Goal: Task Accomplishment & Management: Use online tool/utility

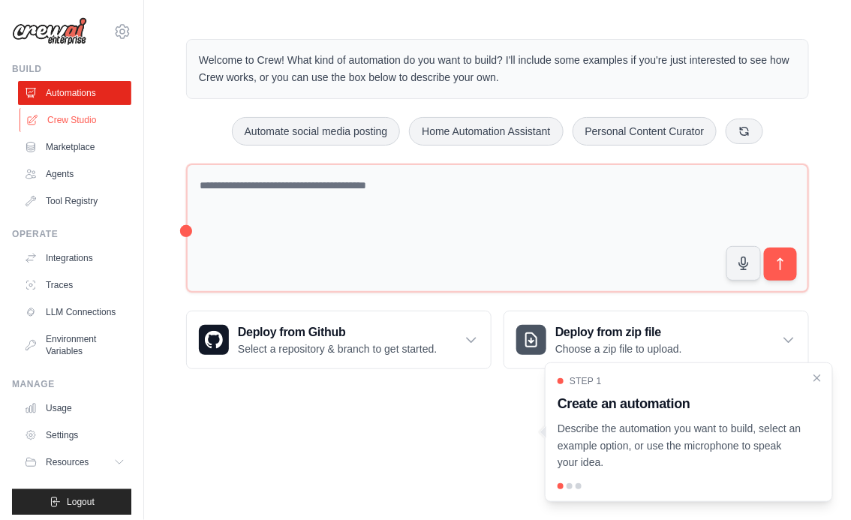
click at [86, 113] on link "Crew Studio" at bounding box center [76, 120] width 113 height 24
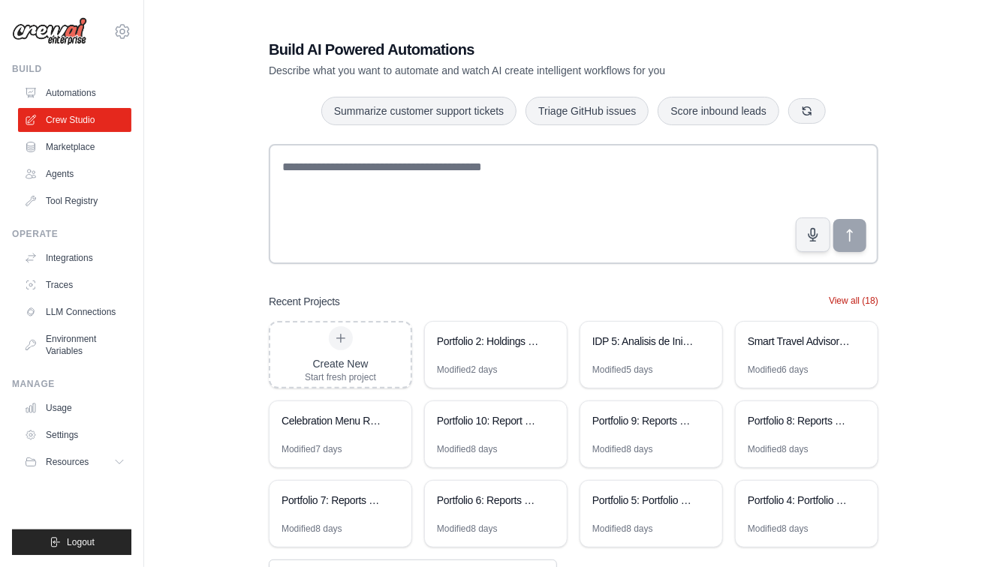
click at [848, 301] on button "View all (18)" at bounding box center [854, 301] width 50 height 12
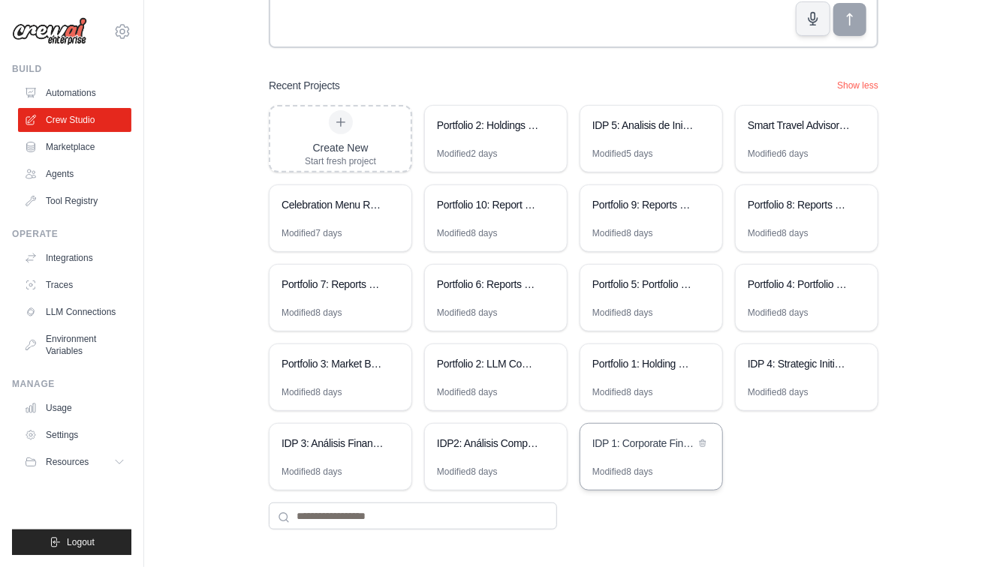
click at [642, 452] on div "IDP 1: Corporate Financial Analysis Suite" at bounding box center [643, 445] width 103 height 18
click at [469, 453] on div "IDP2: Análisis Competitivo Financiero" at bounding box center [488, 445] width 103 height 18
click at [329, 454] on div "IDP 3: Análisis Financiero Competitivo Integral" at bounding box center [340, 445] width 142 height 42
click at [333, 441] on div "IDP 3: Análisis Financiero Competitivo Integral" at bounding box center [332, 443] width 103 height 15
click at [832, 379] on div "IDP 4: Strategic Initiatives Generator" at bounding box center [807, 366] width 142 height 42
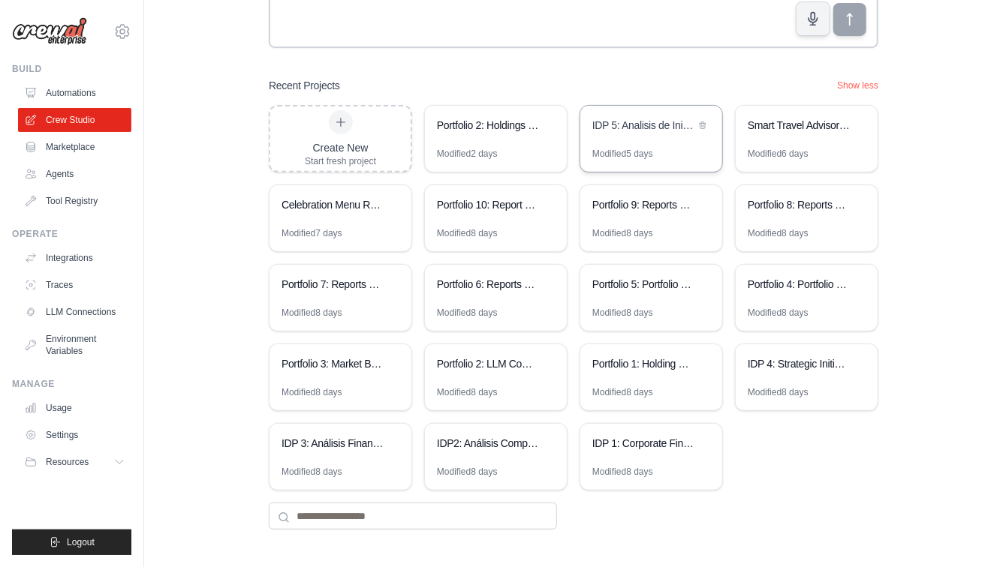
click at [671, 124] on div "IDP 5: Analisis de Iniciativas - Casos de Exito y Evaluacion EVA" at bounding box center [643, 125] width 103 height 15
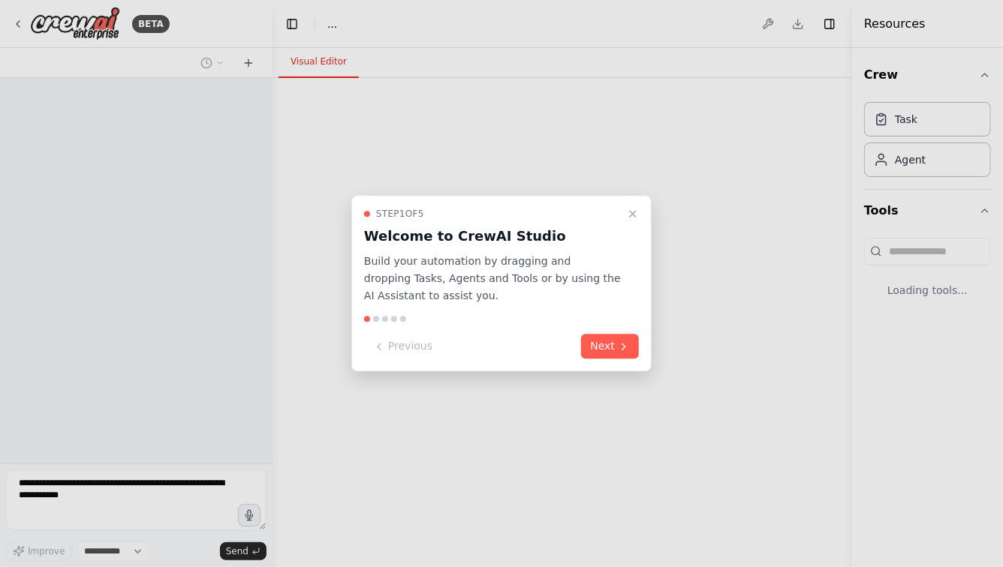
select select "****"
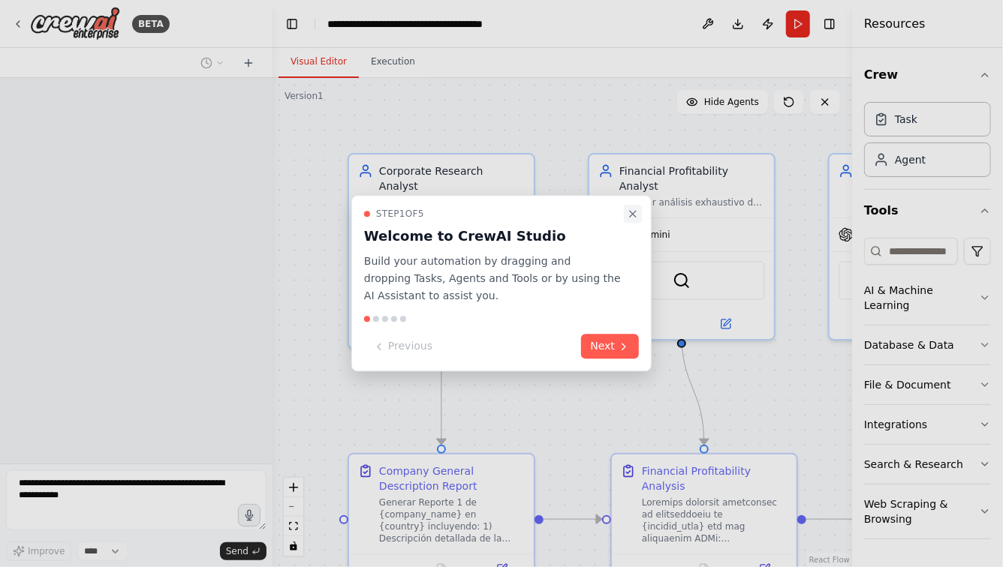
click at [631, 209] on icon "Close walkthrough" at bounding box center [633, 214] width 12 height 12
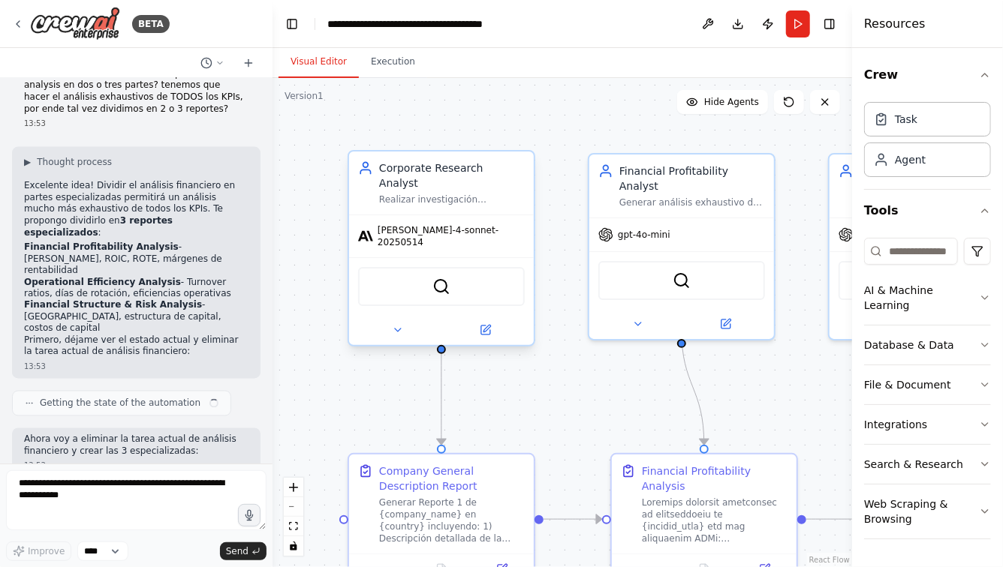
scroll to position [14817, 0]
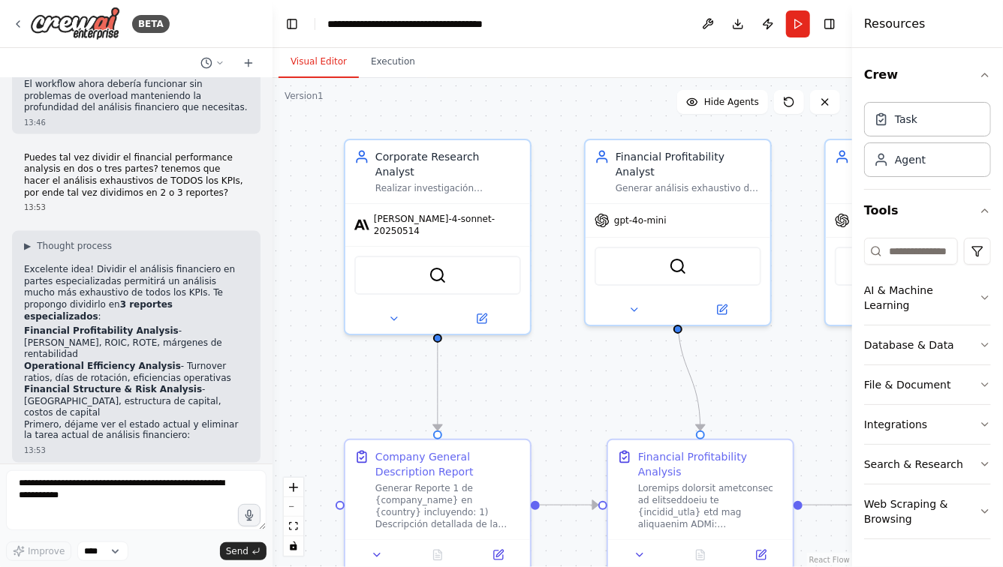
drag, startPoint x: 275, startPoint y: 272, endPoint x: 270, endPoint y: 257, distance: 15.7
click at [270, 257] on div "BETA Hello! I'm the CrewAI assistant. What kind of automation do you want to bu…" at bounding box center [501, 283] width 1003 height 567
click at [393, 306] on button at bounding box center [393, 315] width 85 height 18
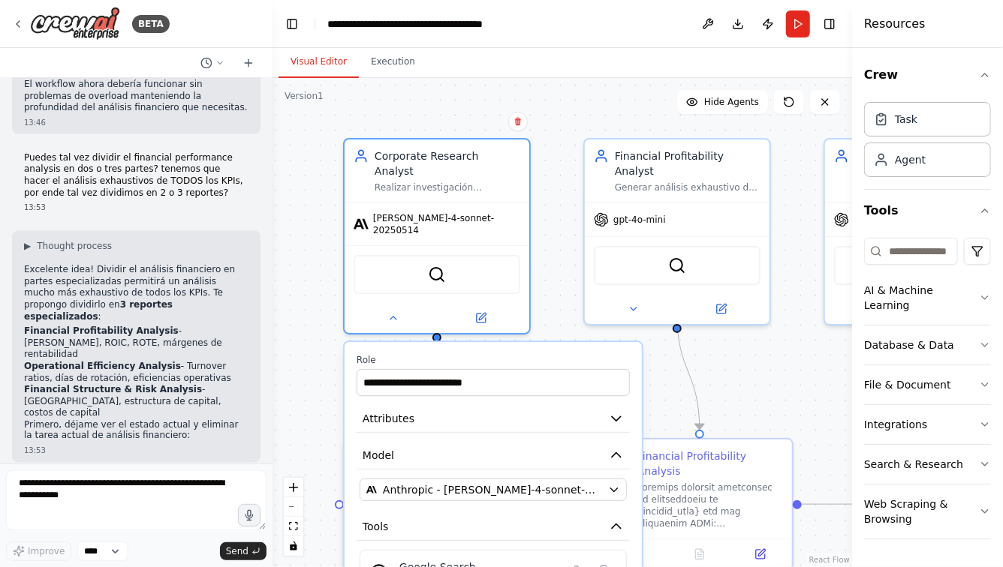
click at [573, 193] on div ".deletable-edge-delete-btn { width: 20px; height: 20px; border: 0px solid #ffff…" at bounding box center [561, 322] width 579 height 489
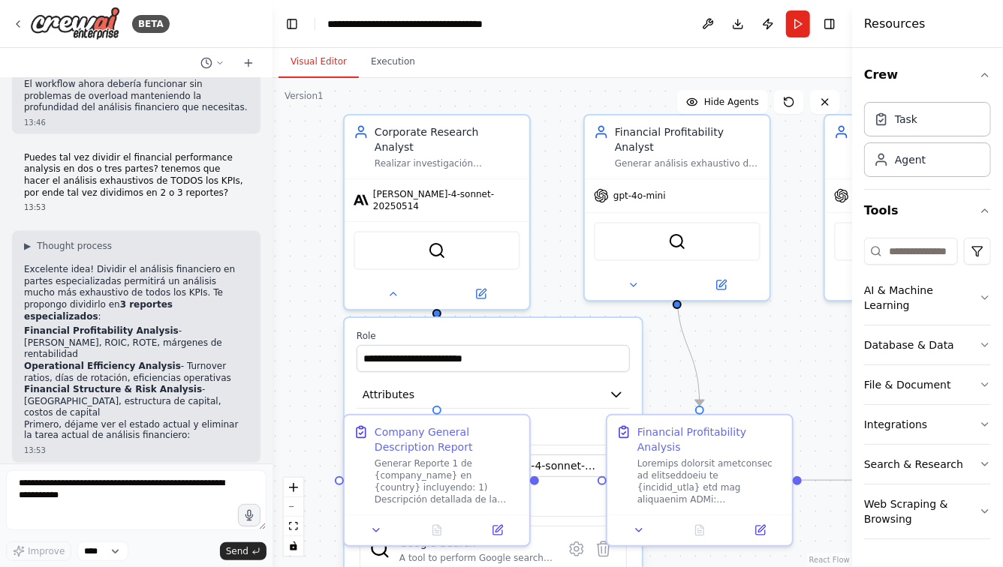
drag, startPoint x: 546, startPoint y: 182, endPoint x: 546, endPoint y: 77, distance: 105.8
click at [546, 76] on div "Visual Editor Execution Version 1 Show Tools Hide Agents .deletable-edge-delete…" at bounding box center [561, 307] width 579 height 519
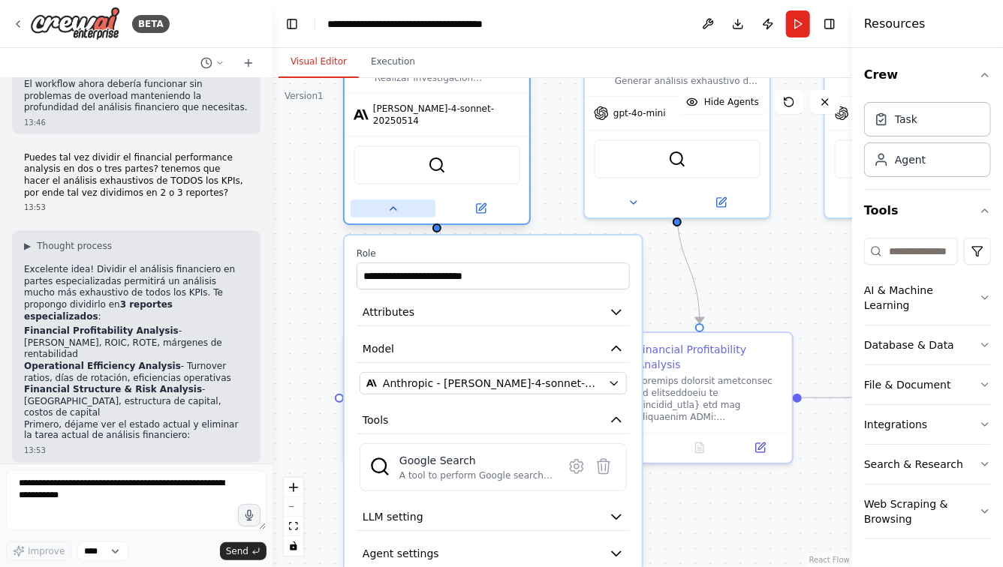
click at [390, 200] on button at bounding box center [393, 209] width 85 height 18
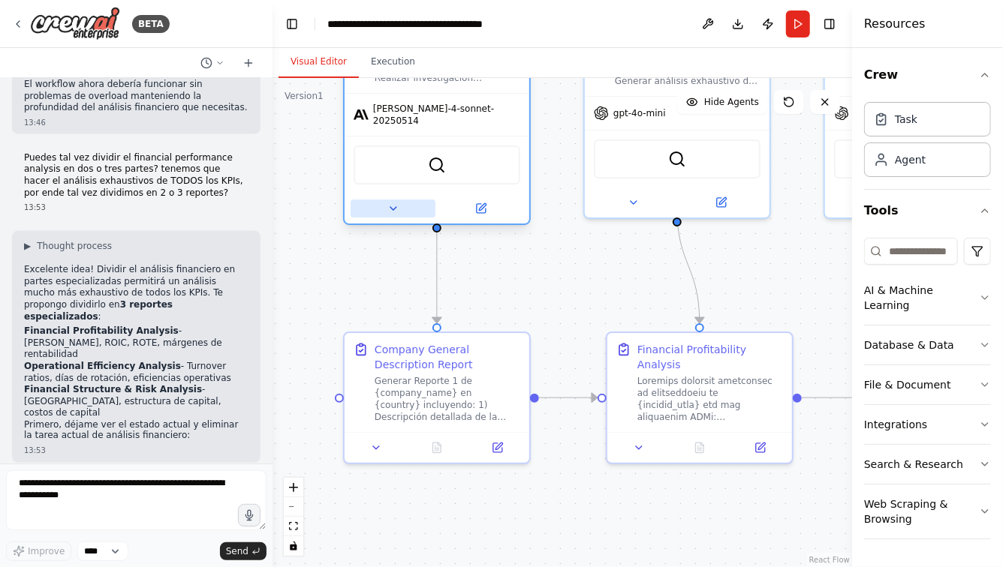
click at [399, 200] on button at bounding box center [393, 209] width 85 height 18
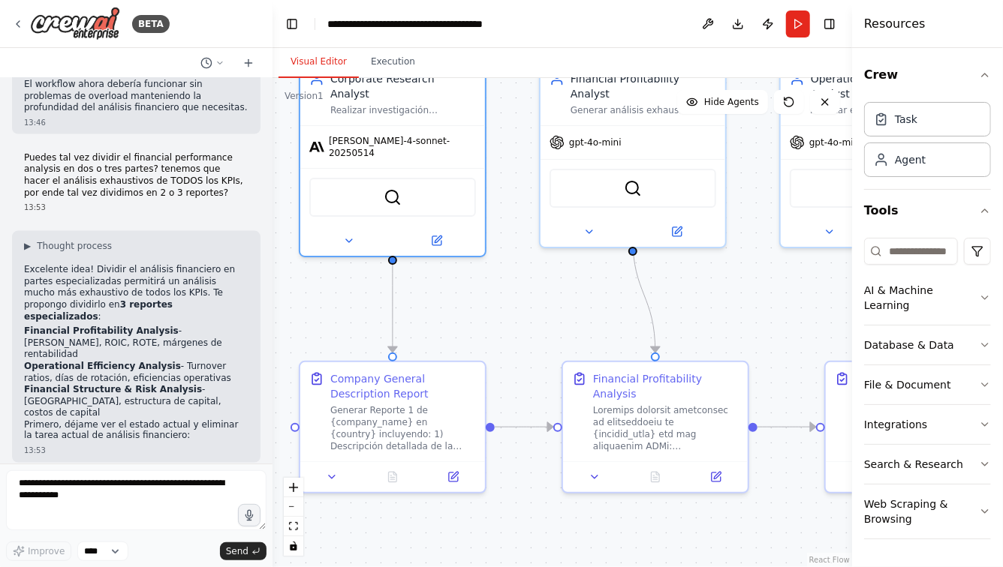
drag, startPoint x: 751, startPoint y: 297, endPoint x: 674, endPoint y: 372, distance: 107.2
click at [674, 371] on div ".deletable-edge-delete-btn { width: 20px; height: 20px; border: 0px solid #ffff…" at bounding box center [561, 322] width 579 height 489
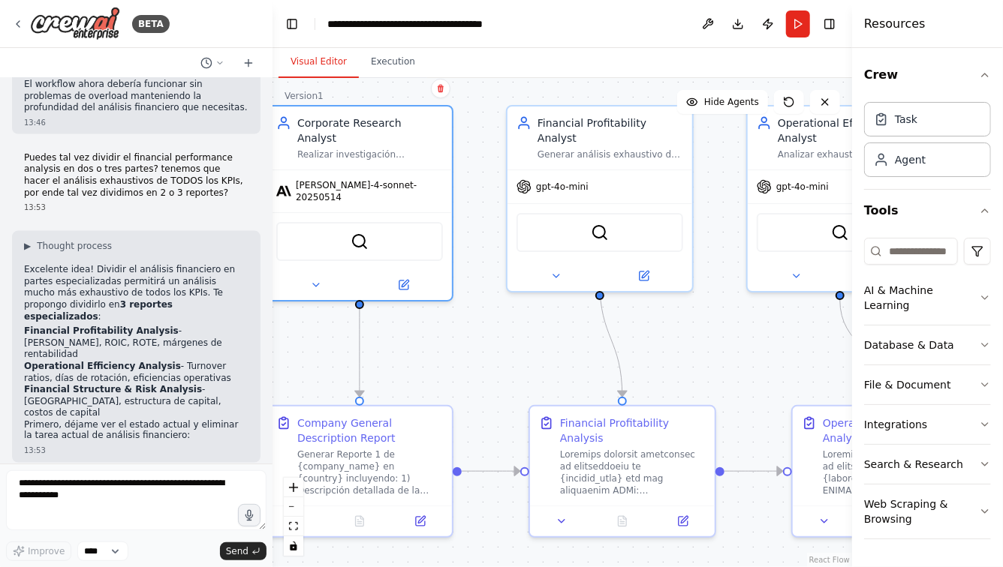
drag, startPoint x: 676, startPoint y: 340, endPoint x: 676, endPoint y: 390, distance: 50.3
click at [676, 388] on div ".deletable-edge-delete-btn { width: 20px; height: 20px; border: 0px solid #ffff…" at bounding box center [561, 322] width 579 height 489
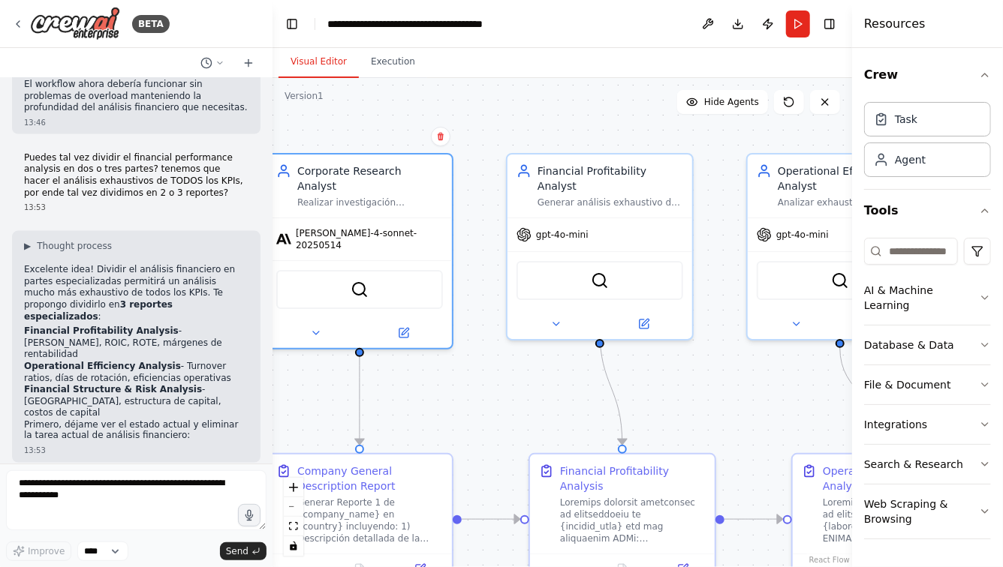
drag, startPoint x: 705, startPoint y: 396, endPoint x: 564, endPoint y: 393, distance: 141.1
click at [564, 393] on div ".deletable-edge-delete-btn { width: 20px; height: 20px; border: 0px solid #ffff…" at bounding box center [561, 322] width 579 height 489
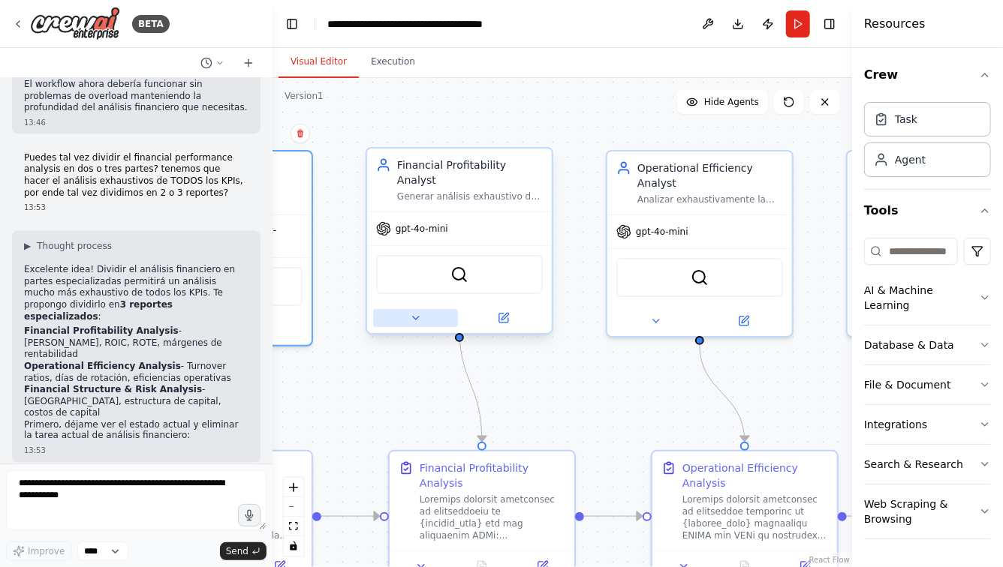
click at [421, 309] on button at bounding box center [415, 318] width 85 height 18
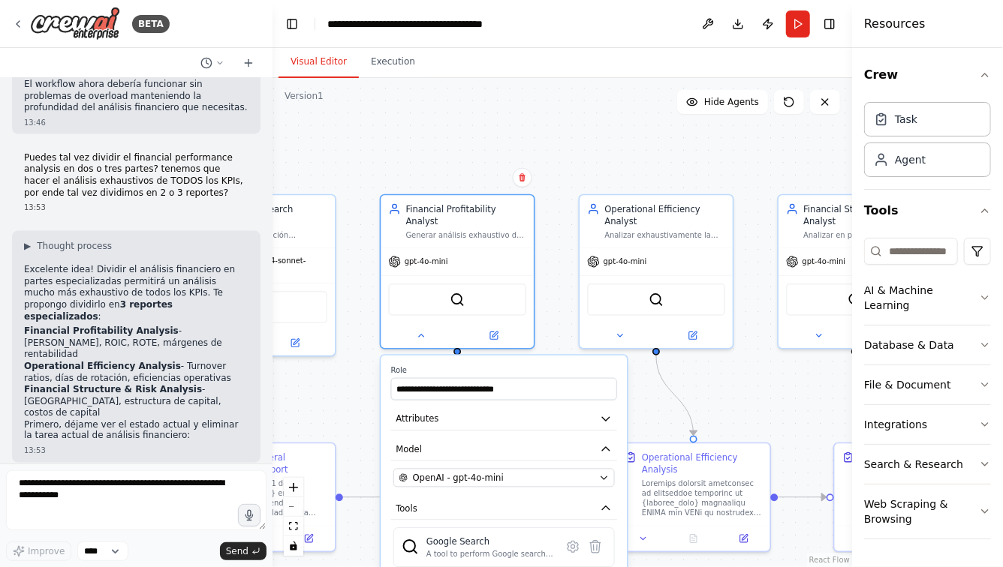
click at [562, 231] on div ".deletable-edge-delete-btn { width: 20px; height: 20px; border: 0px solid #ffff…" at bounding box center [561, 322] width 579 height 489
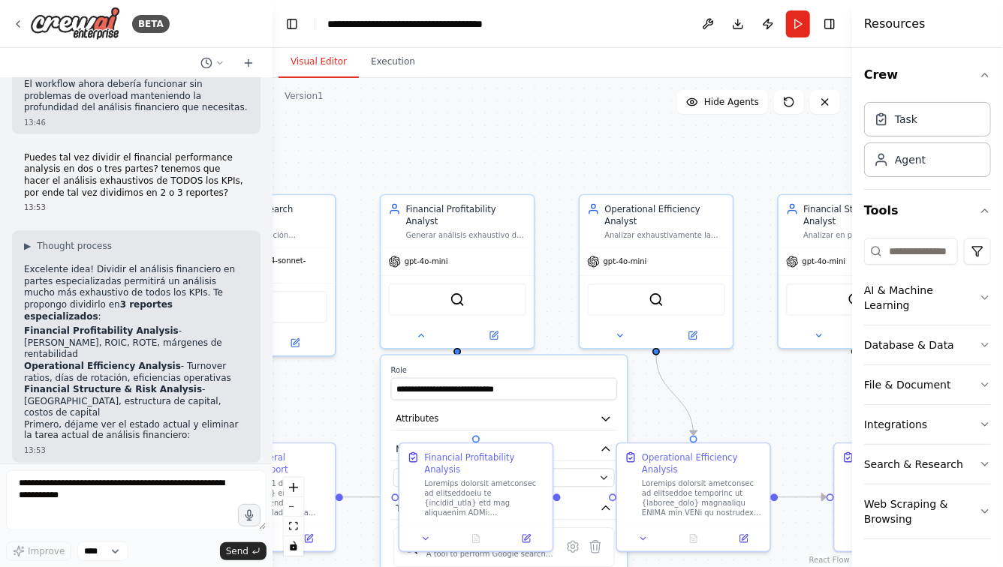
click at [646, 409] on div ".deletable-edge-delete-btn { width: 20px; height: 20px; border: 0px solid #ffff…" at bounding box center [561, 322] width 579 height 489
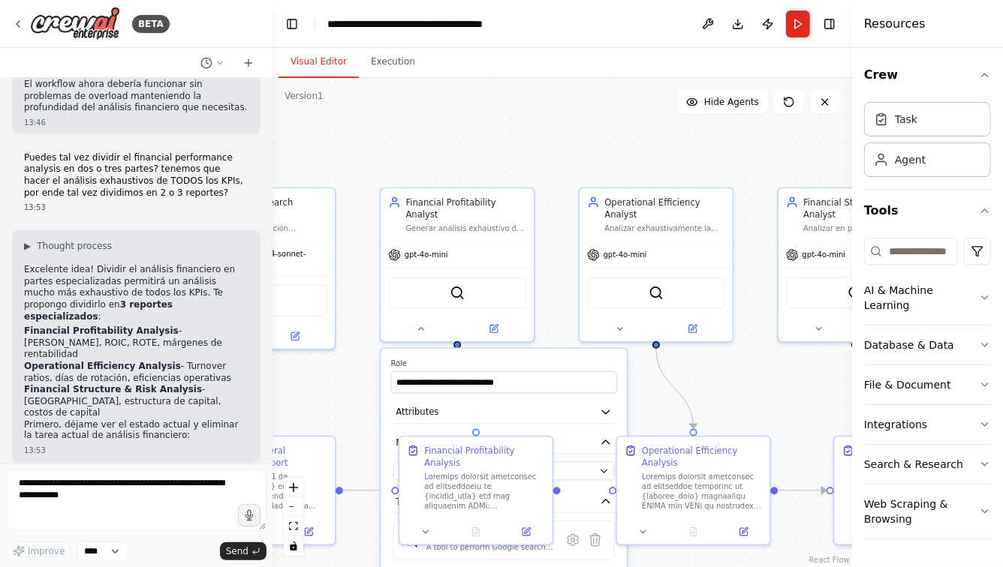
drag, startPoint x: 652, startPoint y: 424, endPoint x: 658, endPoint y: 333, distance: 91.8
click at [659, 332] on div ".deletable-edge-delete-btn { width: 20px; height: 20px; border: 0px solid #ffff…" at bounding box center [561, 322] width 579 height 489
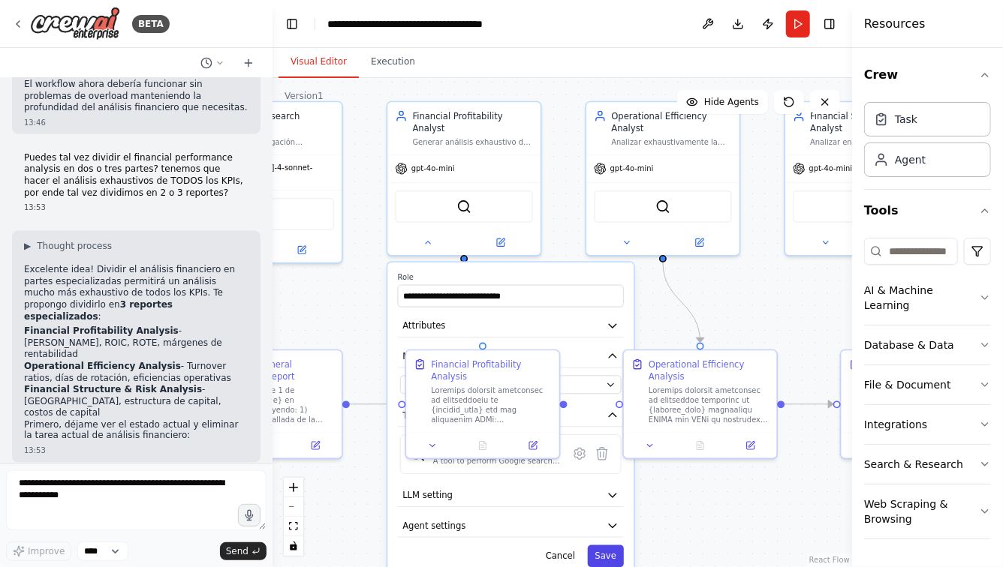
click at [614, 546] on button "Save" at bounding box center [606, 557] width 36 height 23
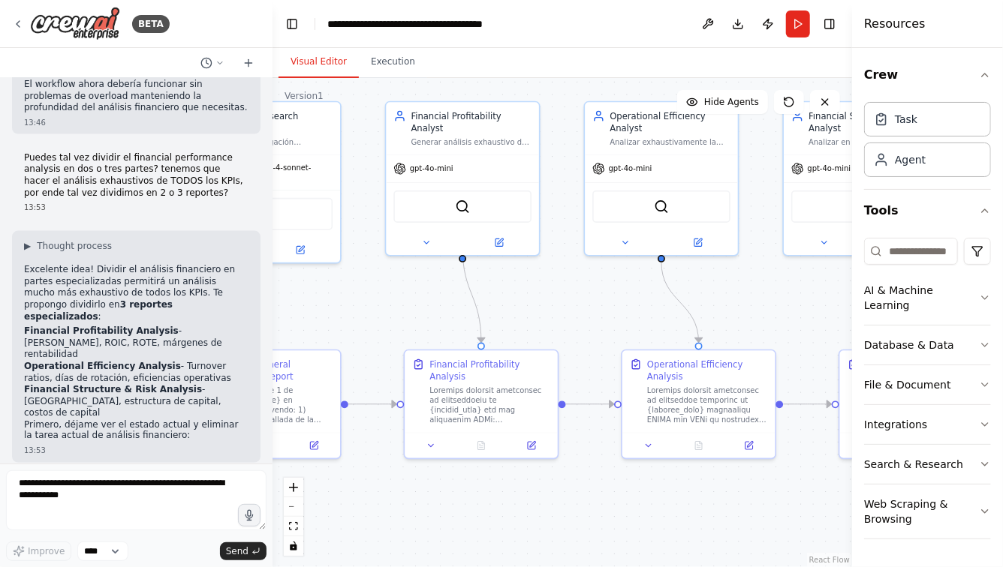
drag, startPoint x: 599, startPoint y: 290, endPoint x: 534, endPoint y: 306, distance: 66.5
click at [534, 306] on div ".deletable-edge-delete-btn { width: 20px; height: 20px; border: 0px solid #ffff…" at bounding box center [561, 322] width 579 height 489
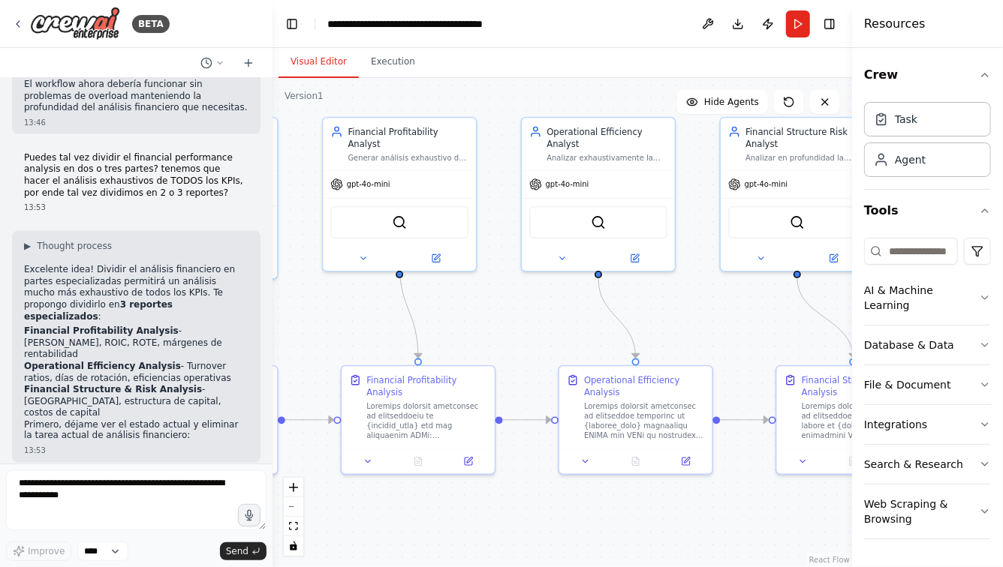
drag, startPoint x: 718, startPoint y: 326, endPoint x: 574, endPoint y: 345, distance: 144.7
click at [574, 345] on div ".deletable-edge-delete-btn { width: 20px; height: 20px; border: 0px solid #ffff…" at bounding box center [561, 322] width 579 height 489
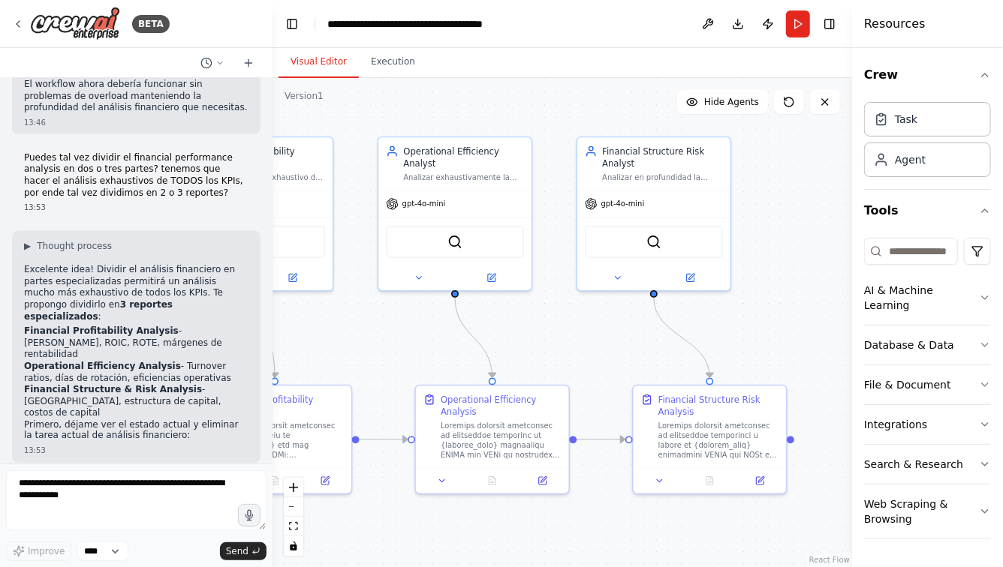
drag, startPoint x: 772, startPoint y: 274, endPoint x: 773, endPoint y: 286, distance: 12.1
click at [773, 285] on div ".deletable-edge-delete-btn { width: 20px; height: 20px; border: 0px solid #ffff…" at bounding box center [561, 322] width 579 height 489
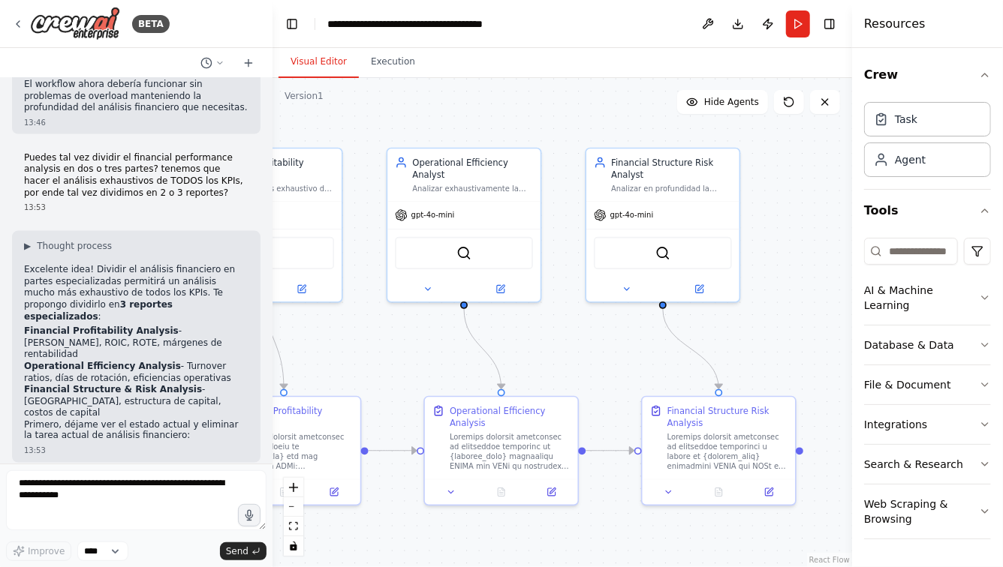
drag, startPoint x: 746, startPoint y: 303, endPoint x: 799, endPoint y: 304, distance: 52.5
click at [793, 304] on div ".deletable-edge-delete-btn { width: 20px; height: 20px; border: 0px solid #ffff…" at bounding box center [561, 322] width 579 height 489
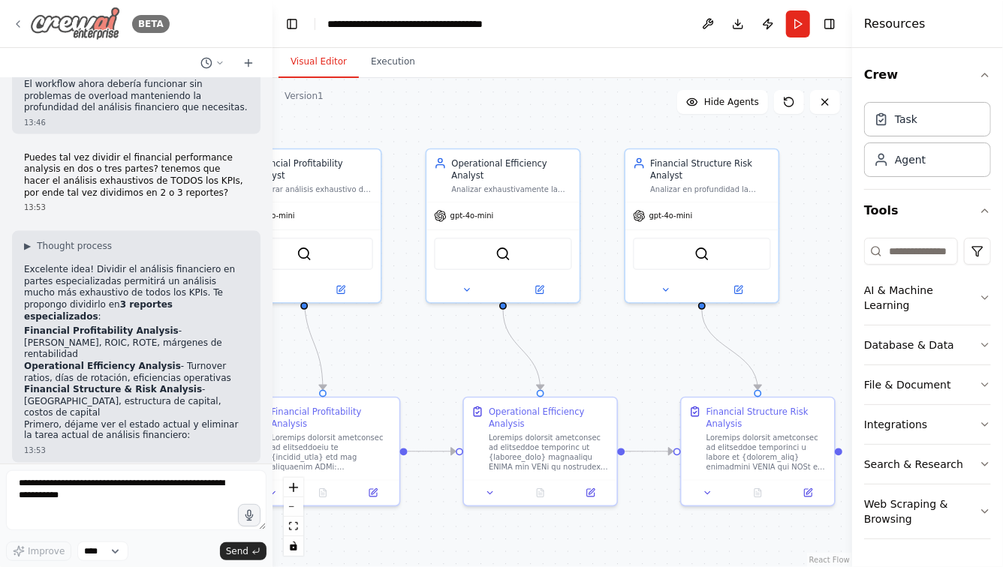
click at [14, 22] on icon at bounding box center [18, 24] width 12 height 12
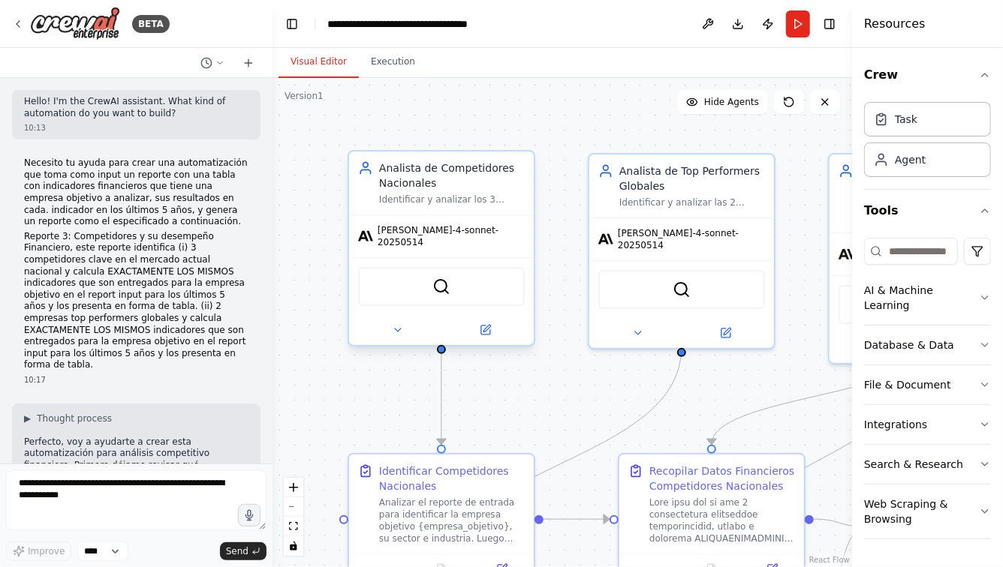
scroll to position [5781, 0]
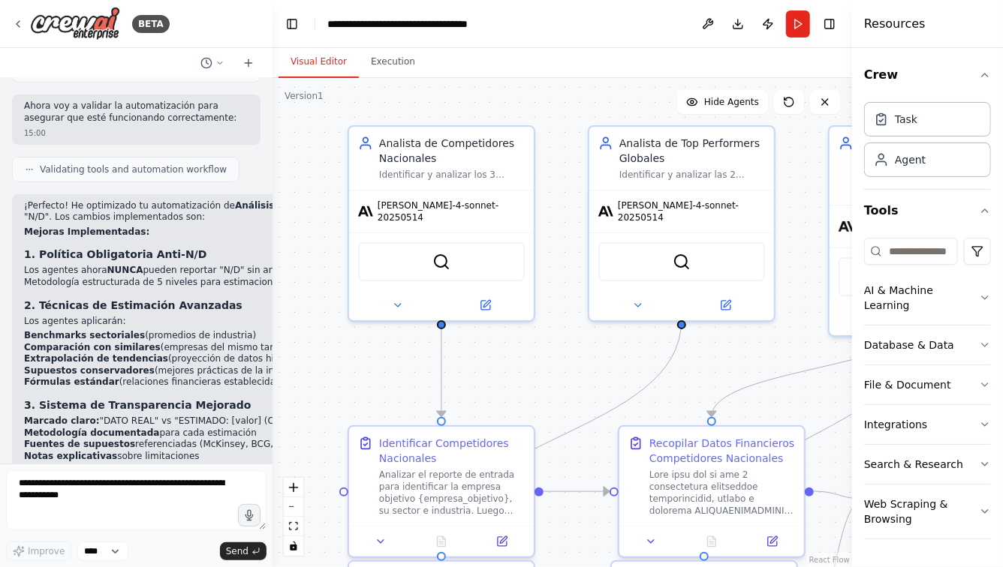
drag, startPoint x: 375, startPoint y: 418, endPoint x: 372, endPoint y: 374, distance: 44.4
click at [372, 375] on div ".deletable-edge-delete-btn { width: 20px; height: 20px; border: 0px solid #ffff…" at bounding box center [561, 322] width 579 height 489
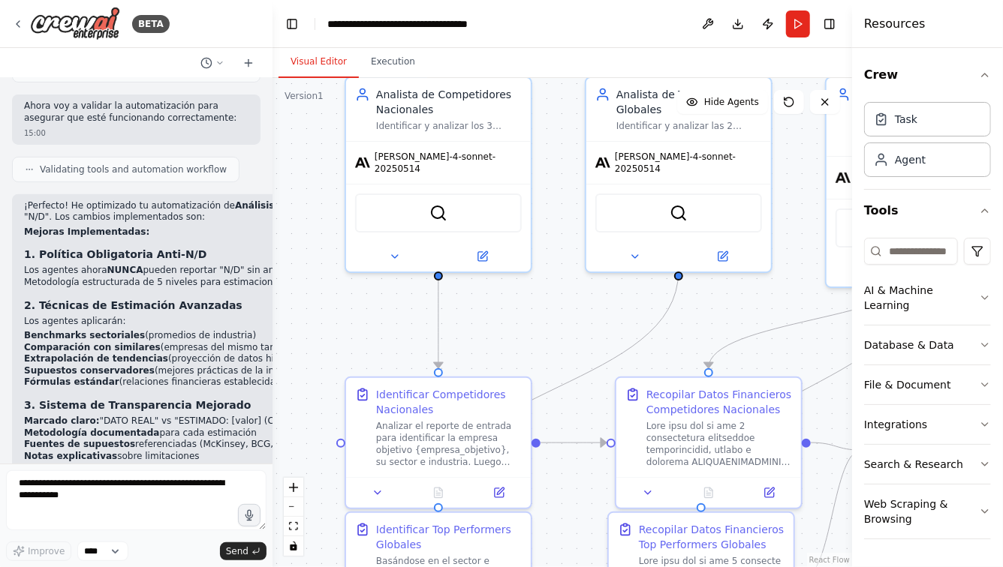
drag, startPoint x: 538, startPoint y: 360, endPoint x: 537, endPoint y: 298, distance: 61.6
click at [537, 298] on div ".deletable-edge-delete-btn { width: 20px; height: 20px; border: 0px solid #ffff…" at bounding box center [561, 322] width 579 height 489
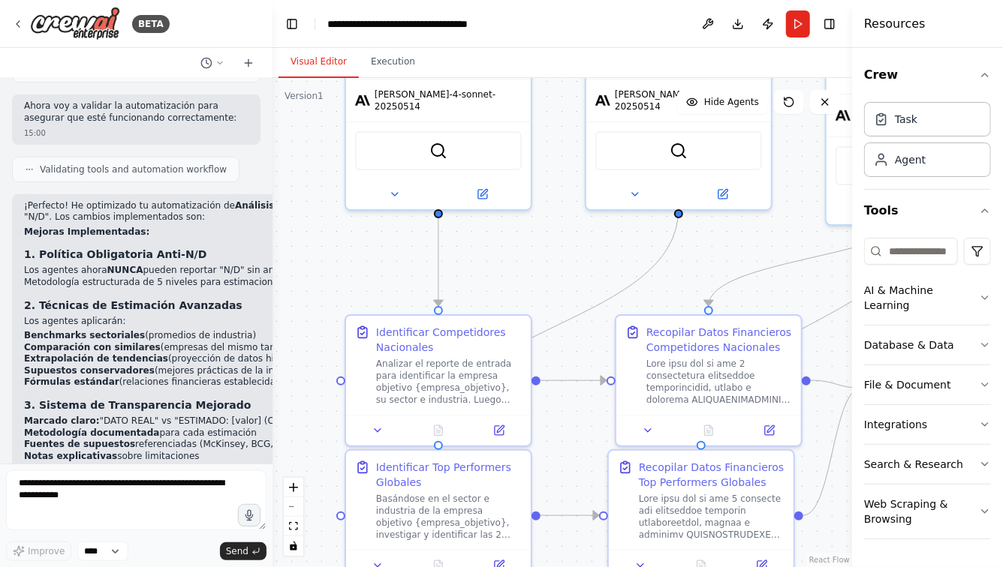
drag, startPoint x: 568, startPoint y: 494, endPoint x: 568, endPoint y: 412, distance: 81.8
click at [568, 412] on div ".deletable-edge-delete-btn { width: 20px; height: 20px; border: 0px solid #ffff…" at bounding box center [561, 322] width 579 height 489
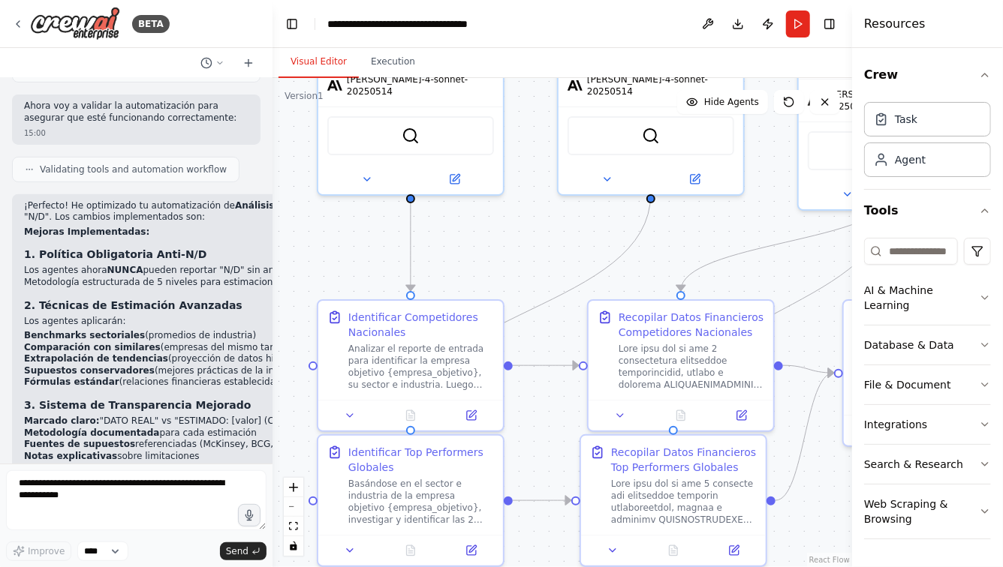
drag, startPoint x: 697, startPoint y: 221, endPoint x: 660, endPoint y: 266, distance: 58.7
click at [660, 266] on div ".deletable-edge-delete-btn { width: 20px; height: 20px; border: 0px solid #ffff…" at bounding box center [561, 322] width 579 height 489
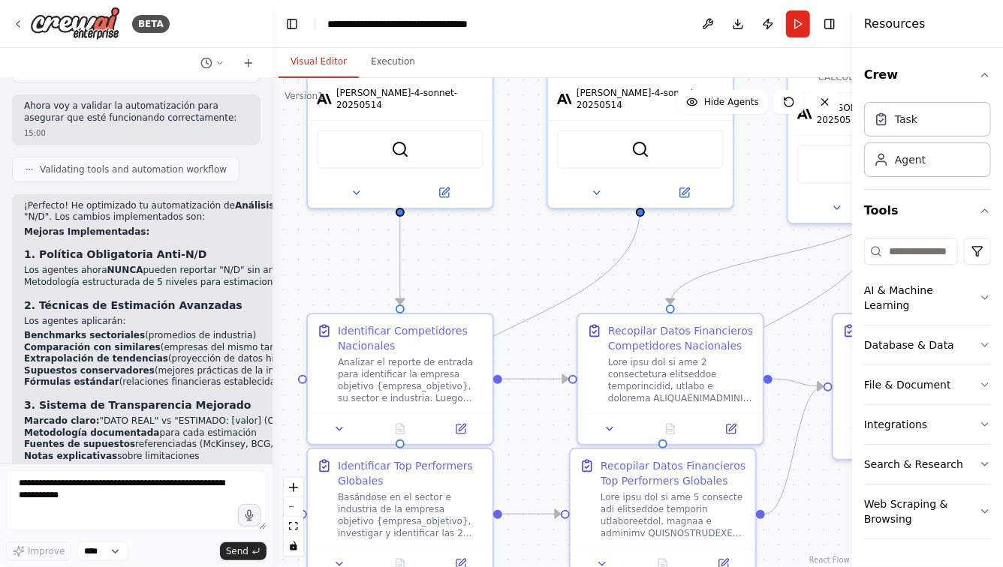
drag, startPoint x: 660, startPoint y: 266, endPoint x: 596, endPoint y: 433, distance: 178.4
click at [596, 433] on div ".deletable-edge-delete-btn { width: 20px; height: 20px; border: 0px solid #ffff…" at bounding box center [561, 322] width 579 height 489
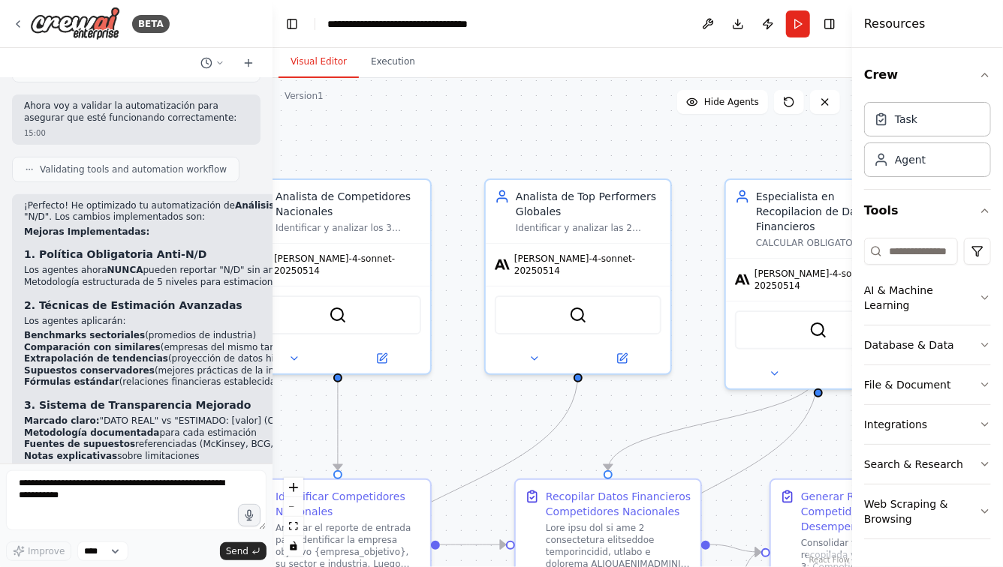
drag, startPoint x: 643, startPoint y: 419, endPoint x: 522, endPoint y: 419, distance: 120.9
click at [522, 419] on div ".deletable-edge-delete-btn { width: 20px; height: 20px; border: 0px solid #ffff…" at bounding box center [561, 322] width 579 height 489
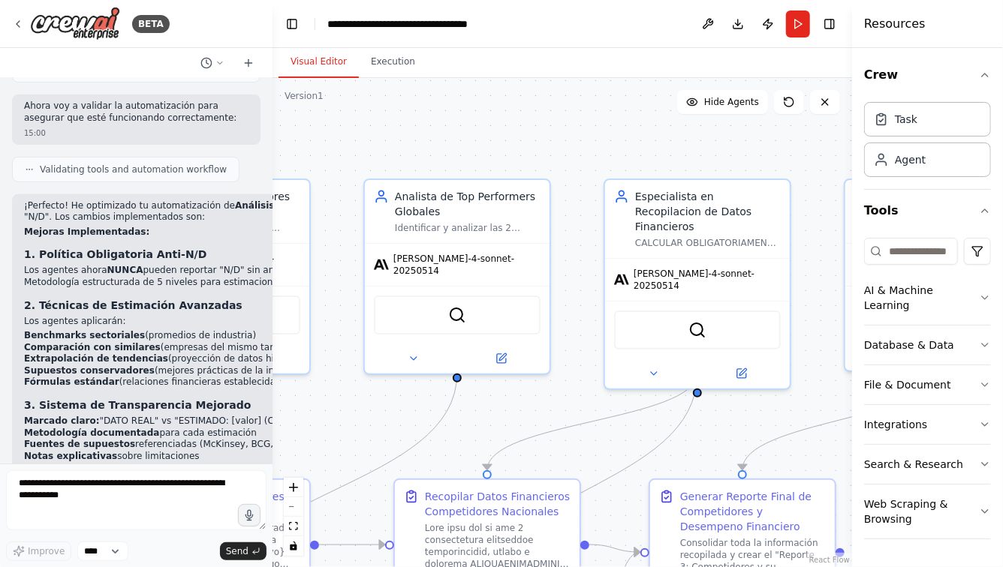
drag, startPoint x: 559, startPoint y: 396, endPoint x: 568, endPoint y: 286, distance: 110.7
click at [568, 286] on div ".deletable-edge-delete-btn { width: 20px; height: 20px; border: 0px solid #ffff…" at bounding box center [561, 322] width 579 height 489
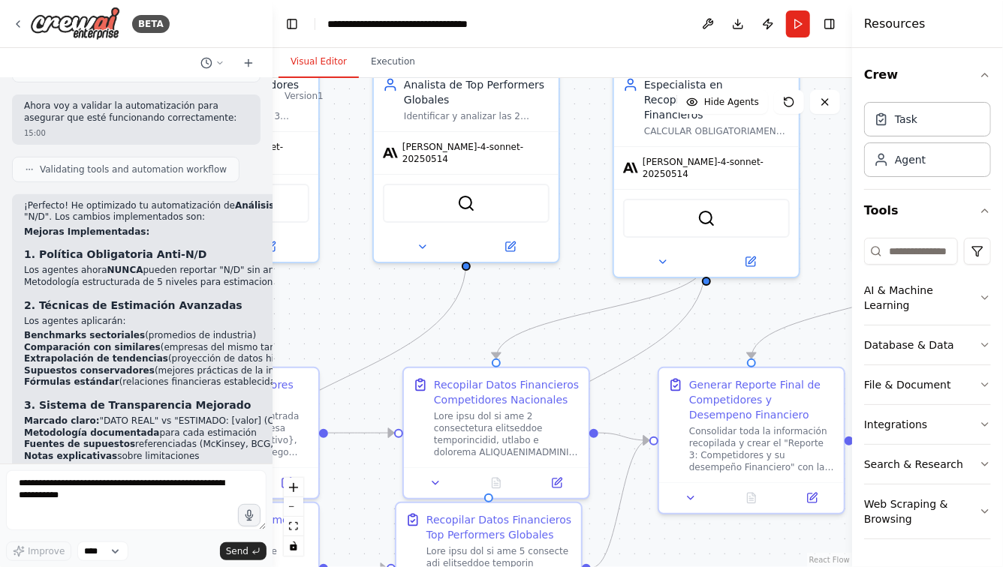
drag, startPoint x: 591, startPoint y: 345, endPoint x: 591, endPoint y: 268, distance: 77.3
click at [591, 268] on div ".deletable-edge-delete-btn { width: 20px; height: 20px; border: 0px solid #ffff…" at bounding box center [561, 322] width 579 height 489
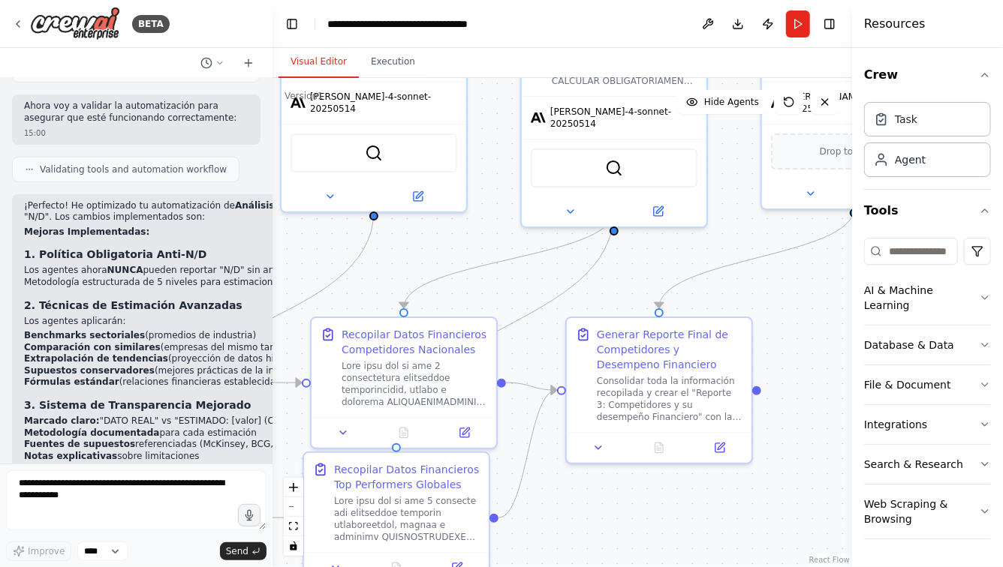
drag, startPoint x: 741, startPoint y: 236, endPoint x: 568, endPoint y: 290, distance: 180.9
click at [568, 290] on div ".deletable-edge-delete-btn { width: 20px; height: 20px; border: 0px solid #ffff…" at bounding box center [561, 322] width 579 height 489
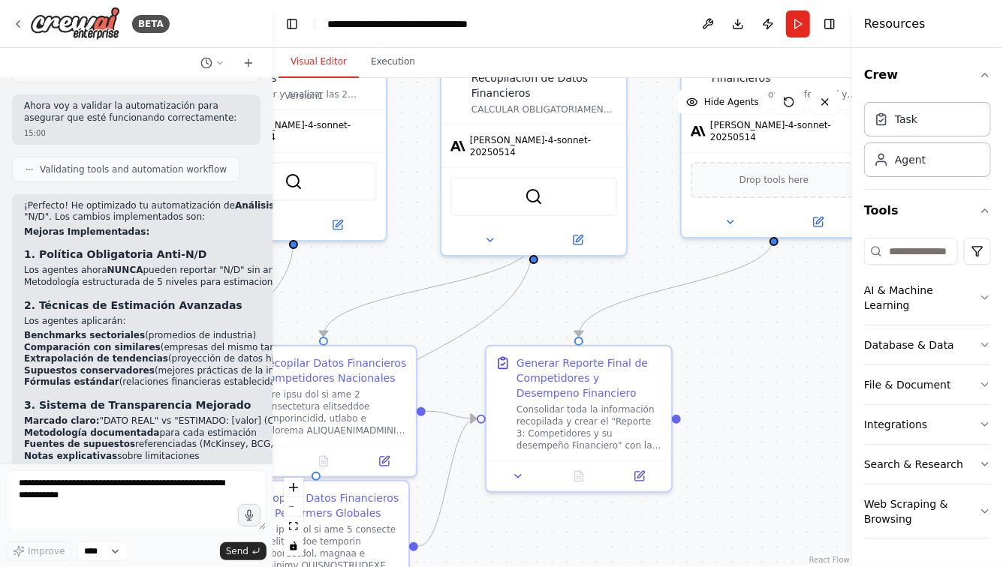
drag, startPoint x: 642, startPoint y: 263, endPoint x: 551, endPoint y: 360, distance: 133.3
click at [551, 360] on div ".deletable-edge-delete-btn { width: 20px; height: 20px; border: 0px solid #ffff…" at bounding box center [561, 322] width 579 height 489
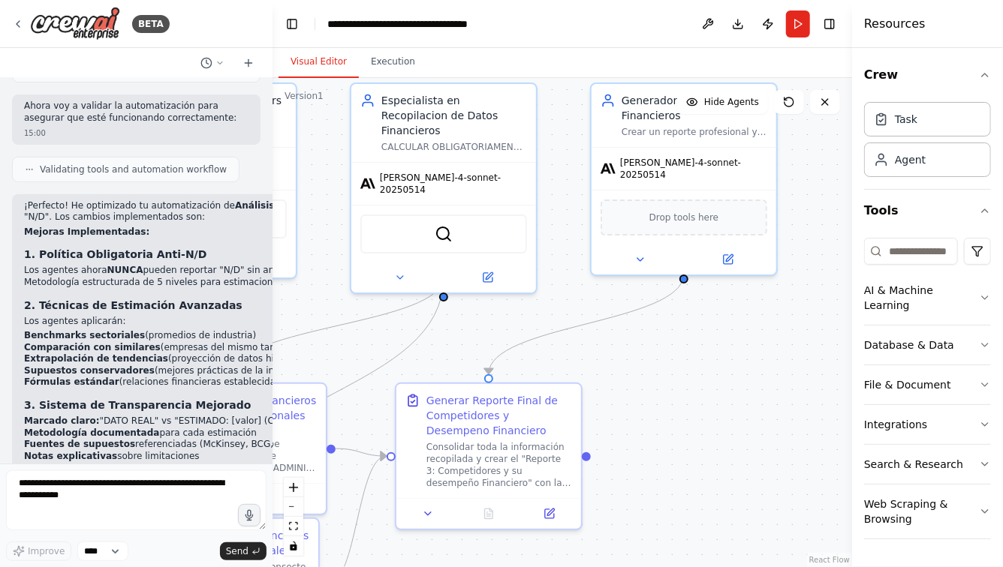
drag, startPoint x: 625, startPoint y: 457, endPoint x: 643, endPoint y: 369, distance: 90.4
click at [641, 369] on div ".deletable-edge-delete-btn { width: 20px; height: 20px; border: 0px solid #ffff…" at bounding box center [561, 322] width 579 height 489
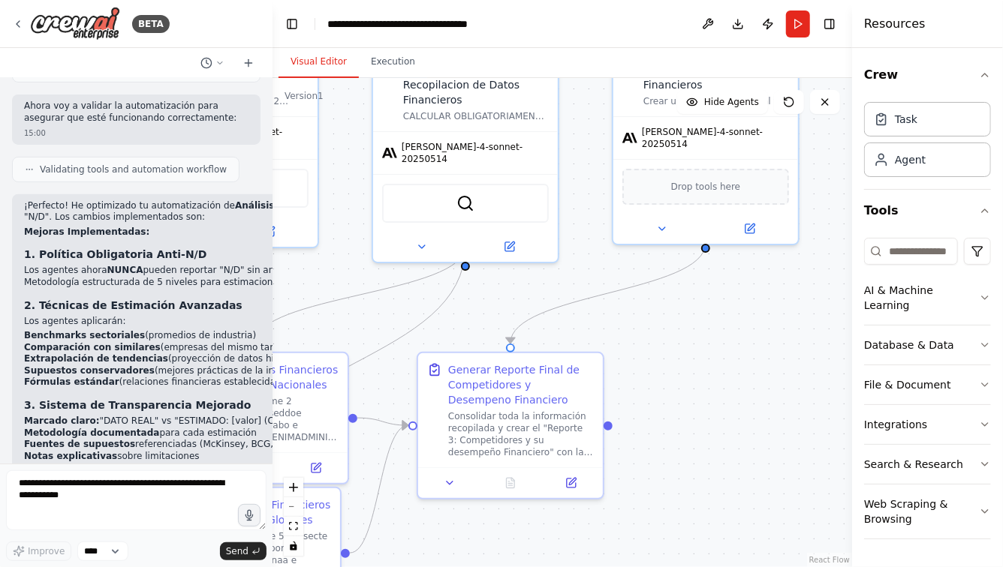
drag, startPoint x: 624, startPoint y: 399, endPoint x: 678, endPoint y: 380, distance: 57.2
click at [677, 380] on div ".deletable-edge-delete-btn { width: 20px; height: 20px; border: 0px solid #ffff…" at bounding box center [561, 322] width 579 height 489
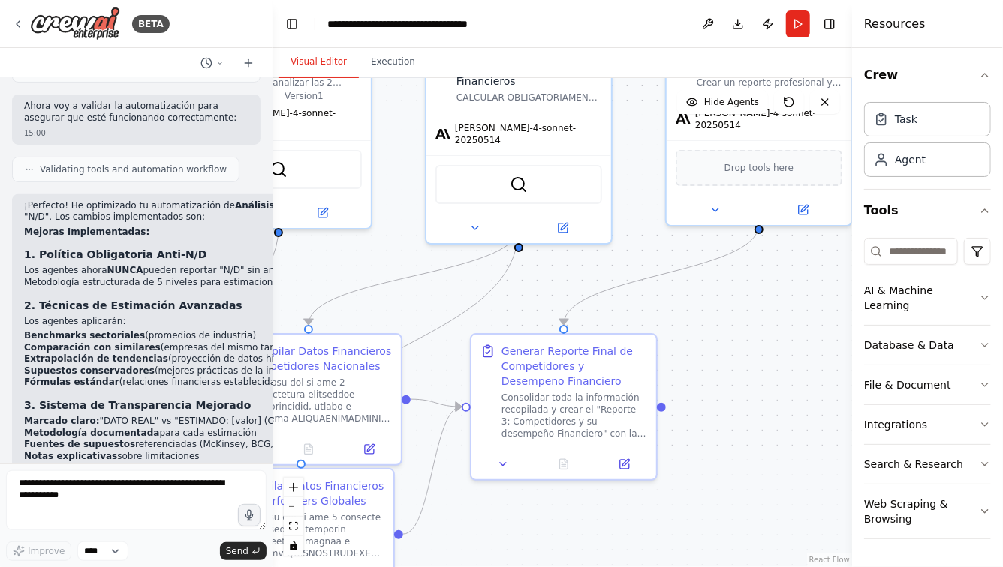
drag, startPoint x: 737, startPoint y: 391, endPoint x: 800, endPoint y: 391, distance: 63.1
click at [788, 391] on div ".deletable-edge-delete-btn { width: 20px; height: 20px; border: 0px solid #ffff…" at bounding box center [561, 322] width 579 height 489
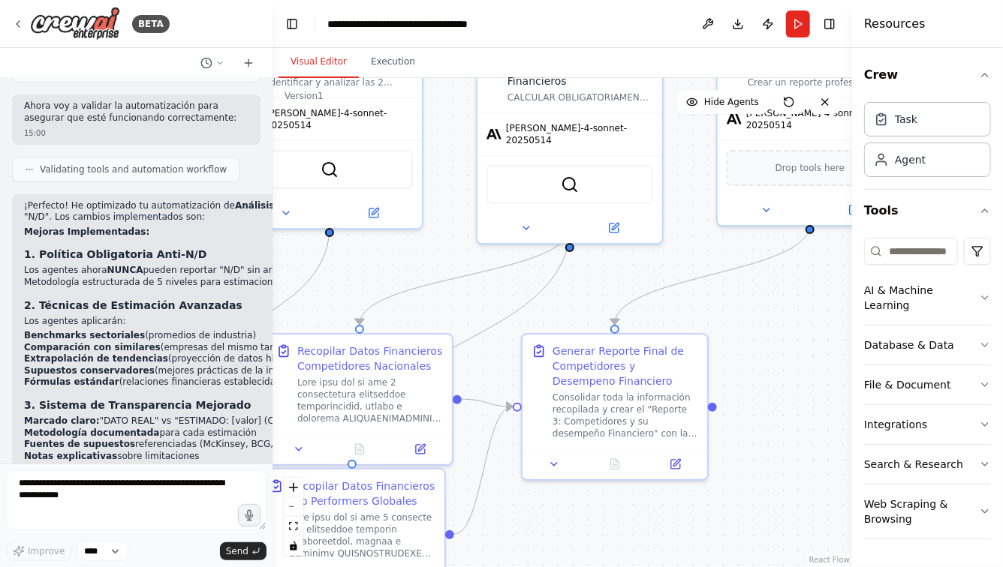
drag, startPoint x: 760, startPoint y: 322, endPoint x: 825, endPoint y: 383, distance: 89.2
click at [825, 380] on div ".deletable-edge-delete-btn { width: 20px; height: 20px; border: 0px solid #ffff…" at bounding box center [561, 322] width 579 height 489
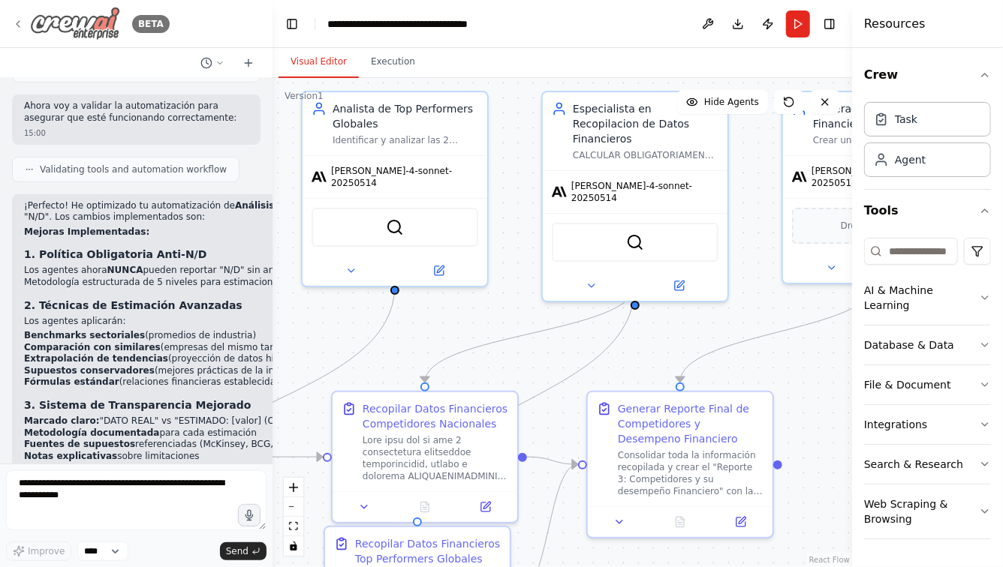
click at [17, 21] on icon at bounding box center [18, 24] width 12 height 12
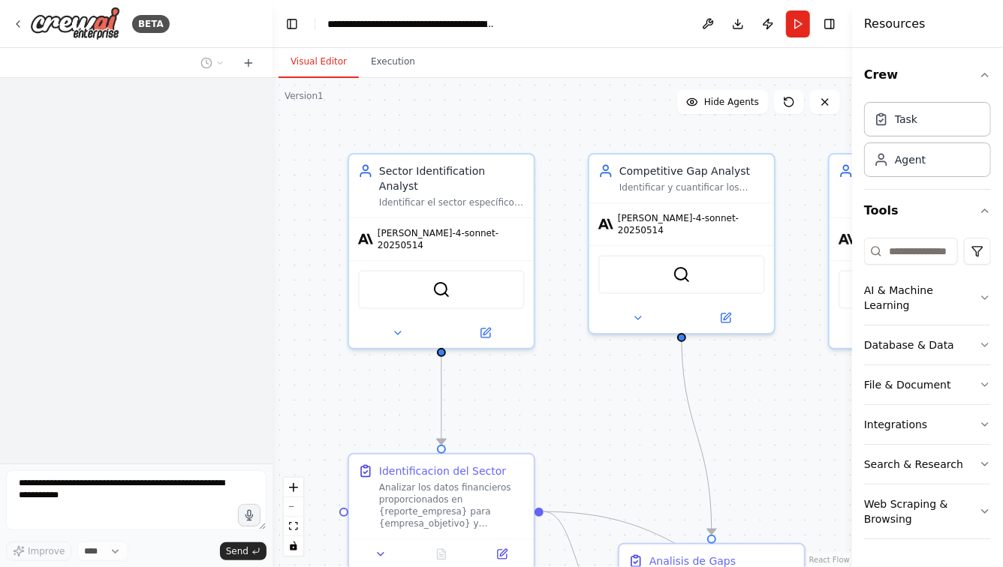
scroll to position [4021, 0]
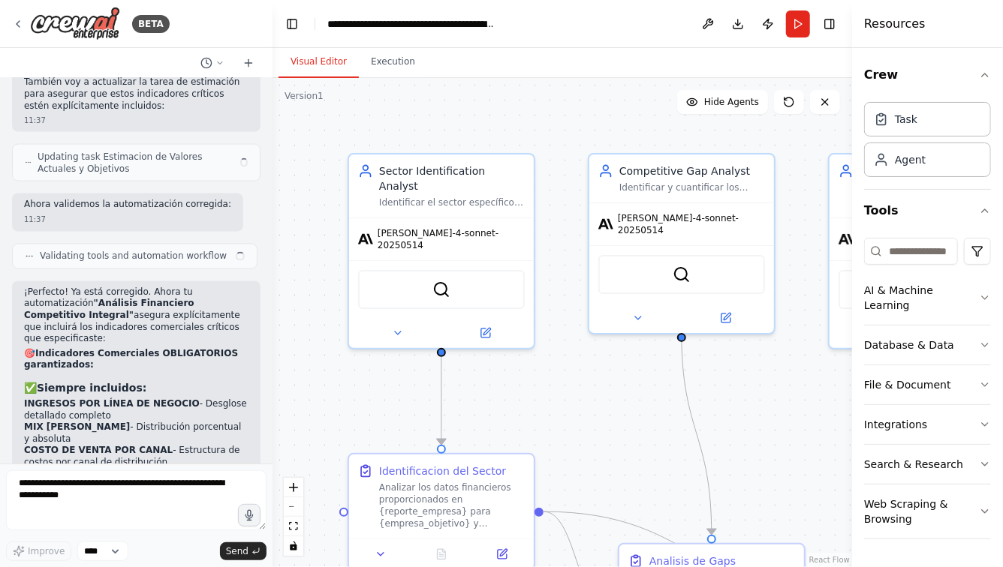
drag, startPoint x: 374, startPoint y: 409, endPoint x: 374, endPoint y: 363, distance: 46.5
click at [374, 363] on div ".deletable-edge-delete-btn { width: 20px; height: 20px; border: 0px solid #ffff…" at bounding box center [561, 322] width 579 height 489
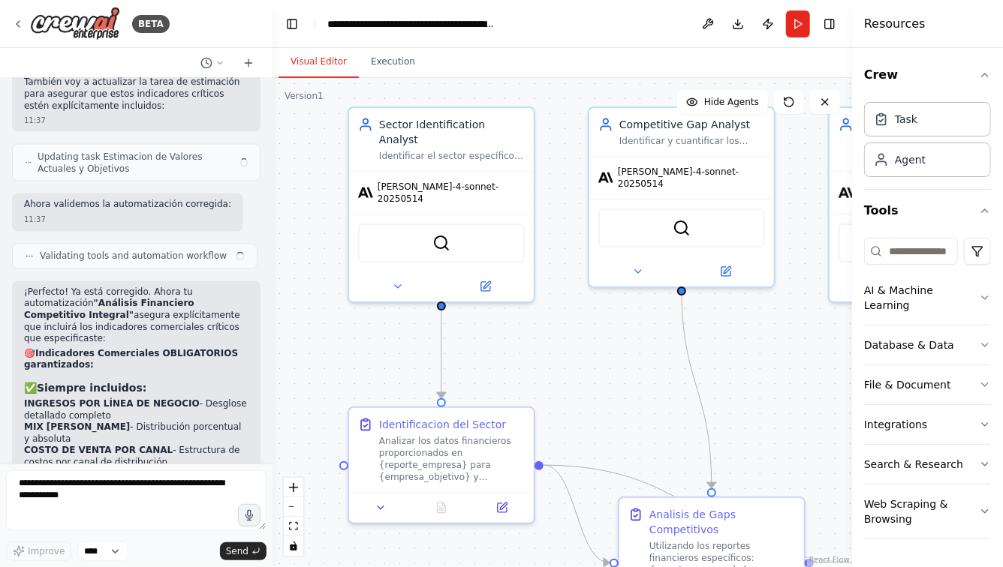
scroll to position [4027, 0]
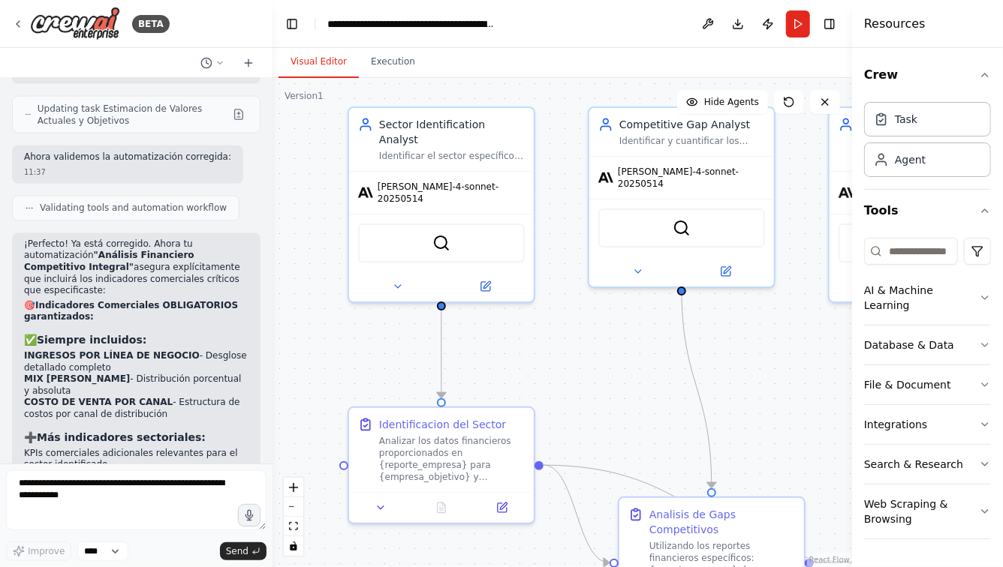
drag, startPoint x: 771, startPoint y: 390, endPoint x: 670, endPoint y: 375, distance: 102.4
click at [670, 374] on div ".deletable-edge-delete-btn { width: 20px; height: 20px; border: 0px solid #ffff…" at bounding box center [561, 322] width 579 height 489
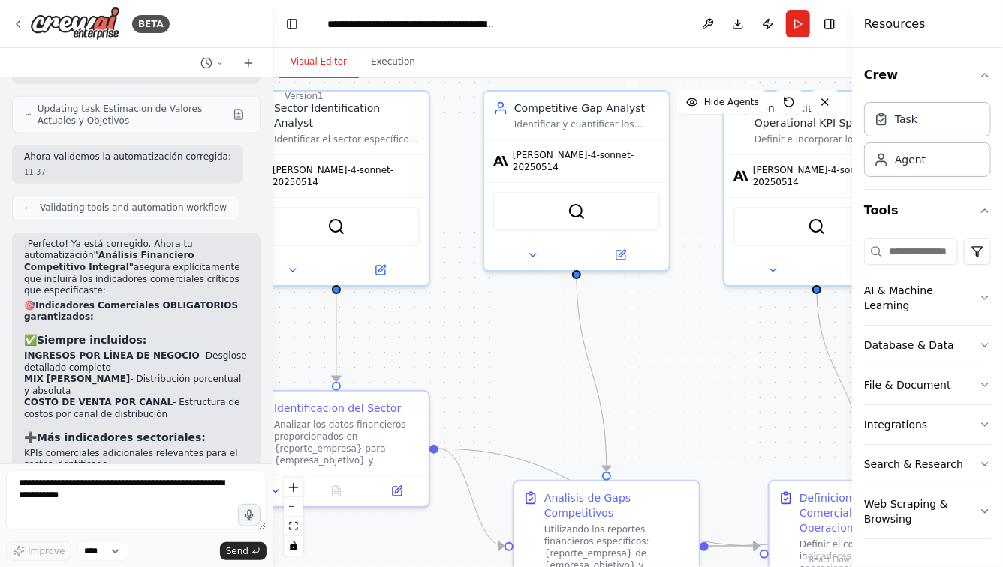
drag, startPoint x: 691, startPoint y: 399, endPoint x: 489, endPoint y: 387, distance: 202.3
click at [489, 387] on div ".deletable-edge-delete-btn { width: 20px; height: 20px; border: 0px solid #ffff…" at bounding box center [561, 322] width 579 height 489
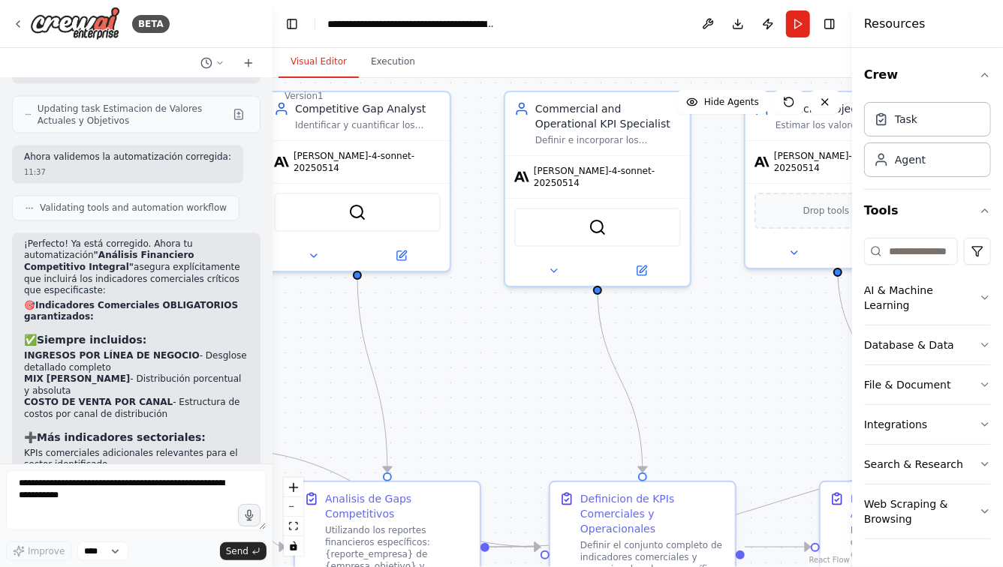
drag, startPoint x: 694, startPoint y: 336, endPoint x: 665, endPoint y: 378, distance: 51.4
click at [665, 378] on div ".deletable-edge-delete-btn { width: 20px; height: 20px; border: 0px solid #ffff…" at bounding box center [561, 322] width 579 height 489
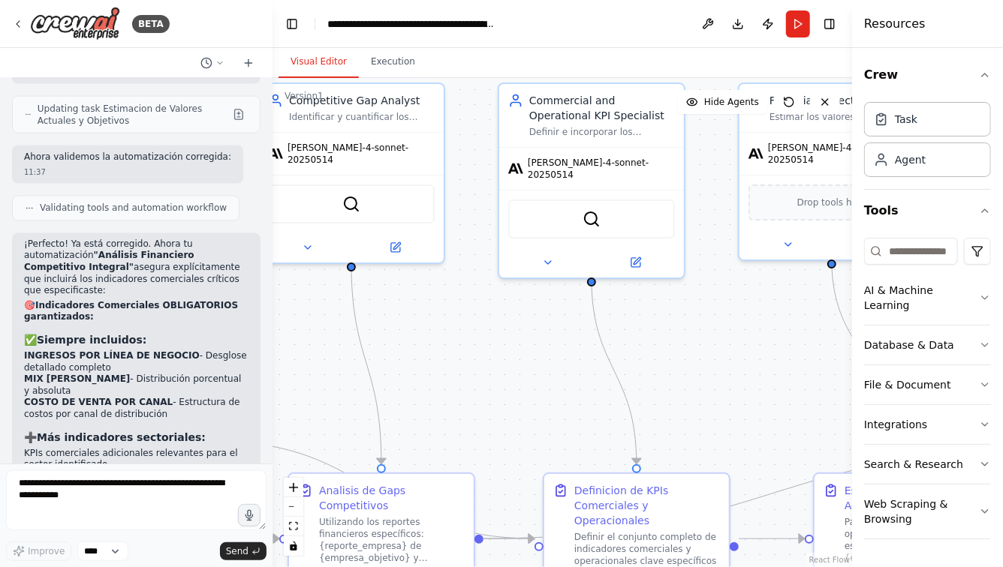
drag, startPoint x: 662, startPoint y: 402, endPoint x: 661, endPoint y: 346, distance: 56.3
click at [661, 346] on div ".deletable-edge-delete-btn { width: 20px; height: 20px; border: 0px solid #ffff…" at bounding box center [561, 322] width 579 height 489
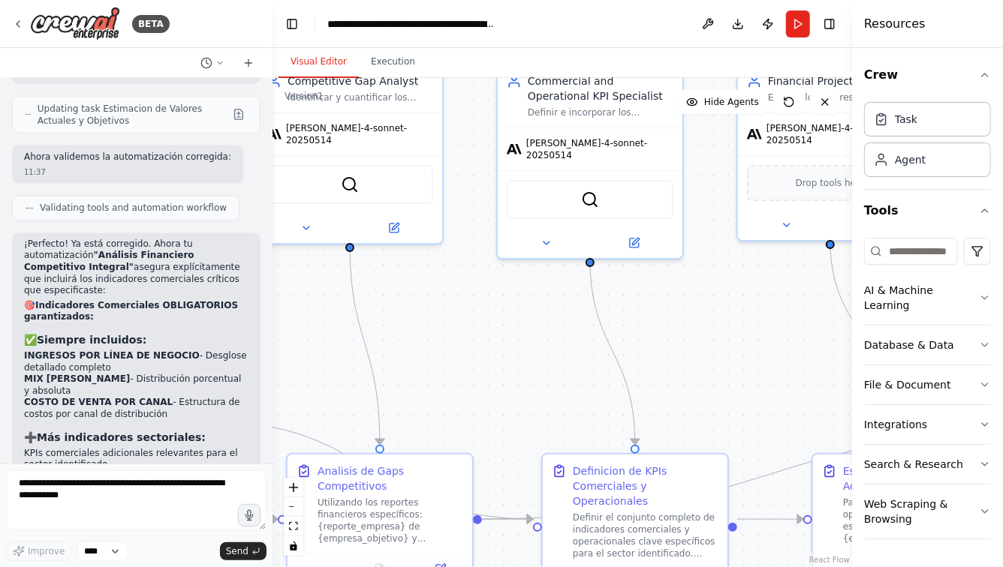
drag, startPoint x: 742, startPoint y: 369, endPoint x: 545, endPoint y: 317, distance: 204.1
click at [547, 312] on div ".deletable-edge-delete-btn { width: 20px; height: 20px; border: 0px solid #ffff…" at bounding box center [561, 322] width 579 height 489
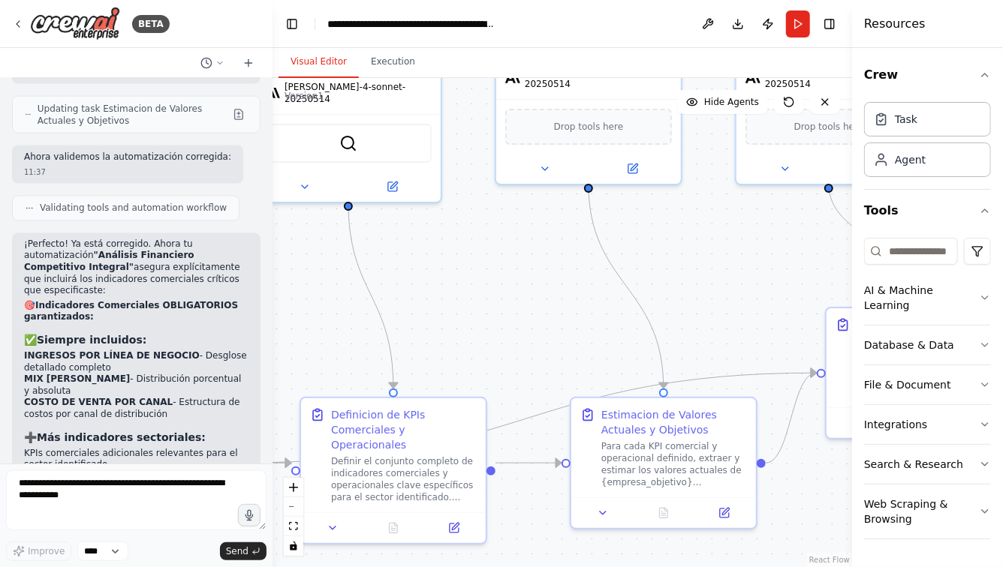
drag, startPoint x: 774, startPoint y: 281, endPoint x: 680, endPoint y: 287, distance: 94.0
click at [685, 287] on div ".deletable-edge-delete-btn { width: 20px; height: 20px; border: 0px solid #ffff…" at bounding box center [561, 322] width 579 height 489
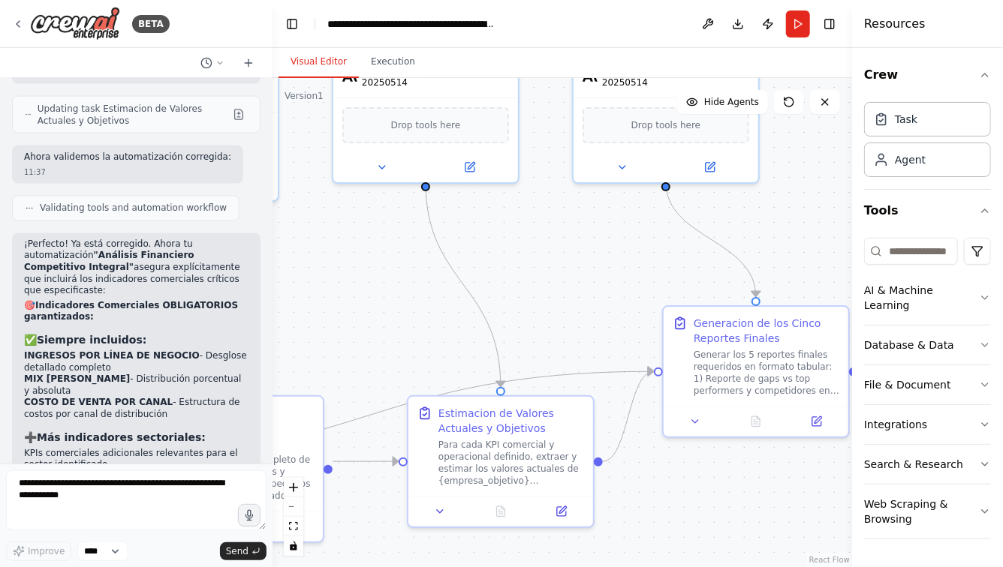
drag, startPoint x: 690, startPoint y: 310, endPoint x: 549, endPoint y: 301, distance: 141.4
click at [549, 301] on div ".deletable-edge-delete-btn { width: 20px; height: 20px; border: 0px solid #ffff…" at bounding box center [561, 322] width 579 height 489
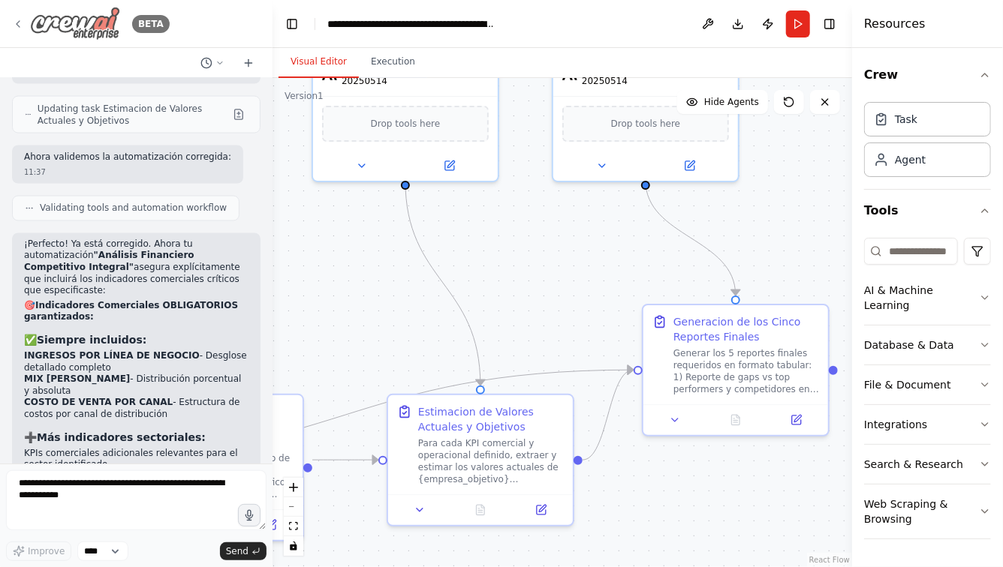
click at [21, 24] on icon at bounding box center [18, 24] width 12 height 12
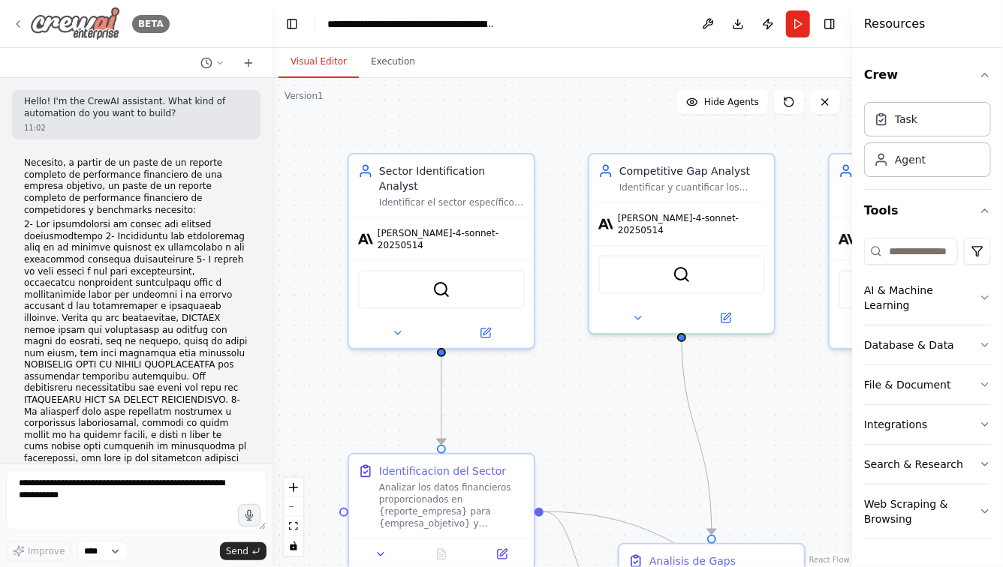
click at [15, 21] on icon at bounding box center [18, 24] width 12 height 12
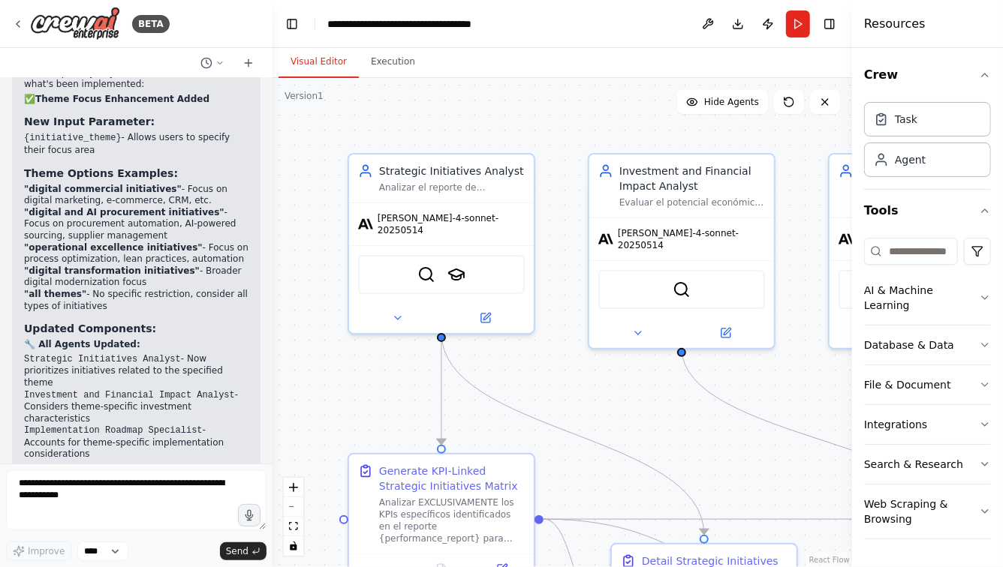
drag, startPoint x: 601, startPoint y: 380, endPoint x: 529, endPoint y: 324, distance: 91.4
click at [529, 324] on div ".deletable-edge-delete-btn { width: 20px; height: 20px; border: 0px solid #ffff…" at bounding box center [561, 322] width 579 height 489
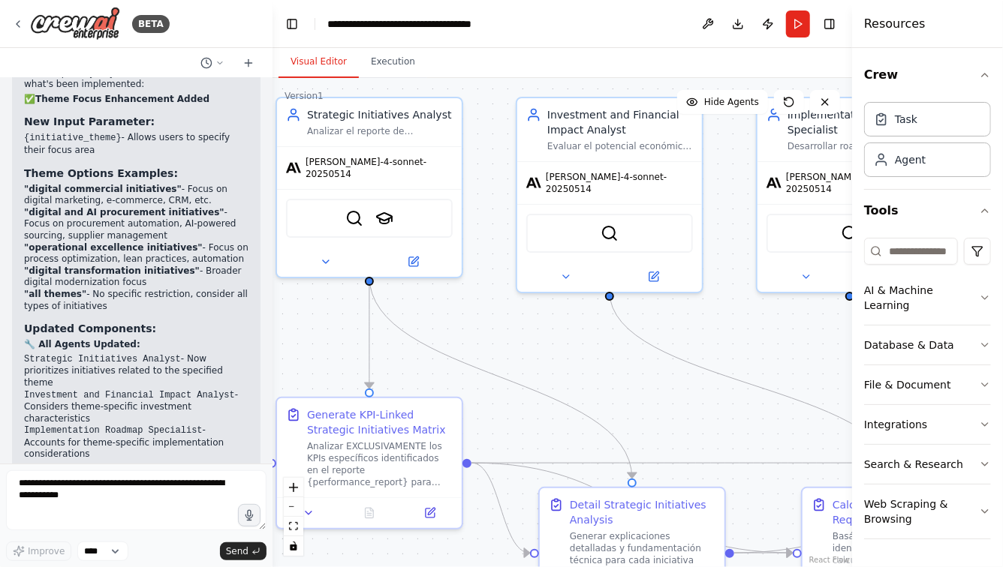
scroll to position [6593, 0]
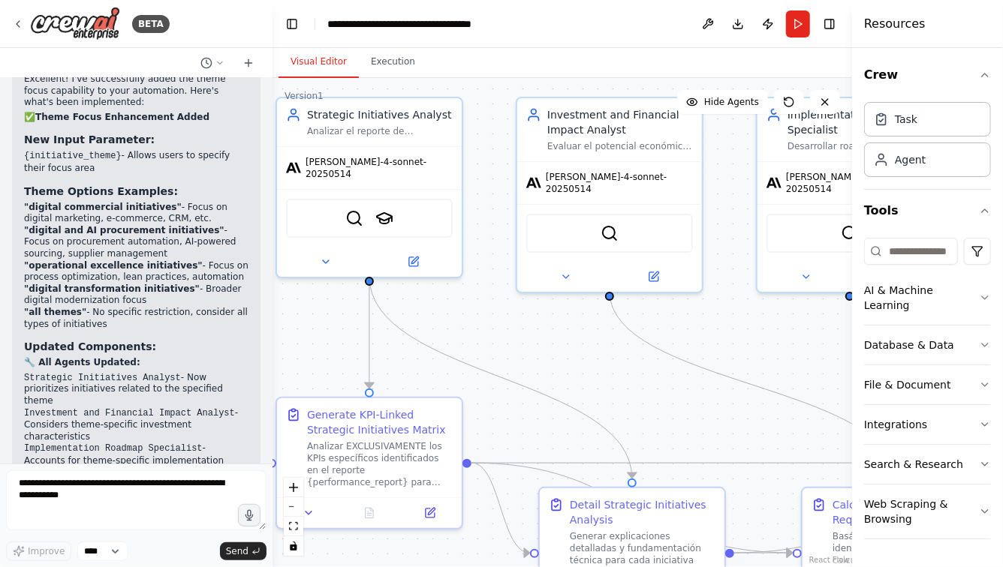
drag, startPoint x: 613, startPoint y: 354, endPoint x: 585, endPoint y: 299, distance: 61.8
click at [585, 299] on div ".deletable-edge-delete-btn { width: 20px; height: 20px; border: 0px solid #ffff…" at bounding box center [561, 322] width 579 height 489
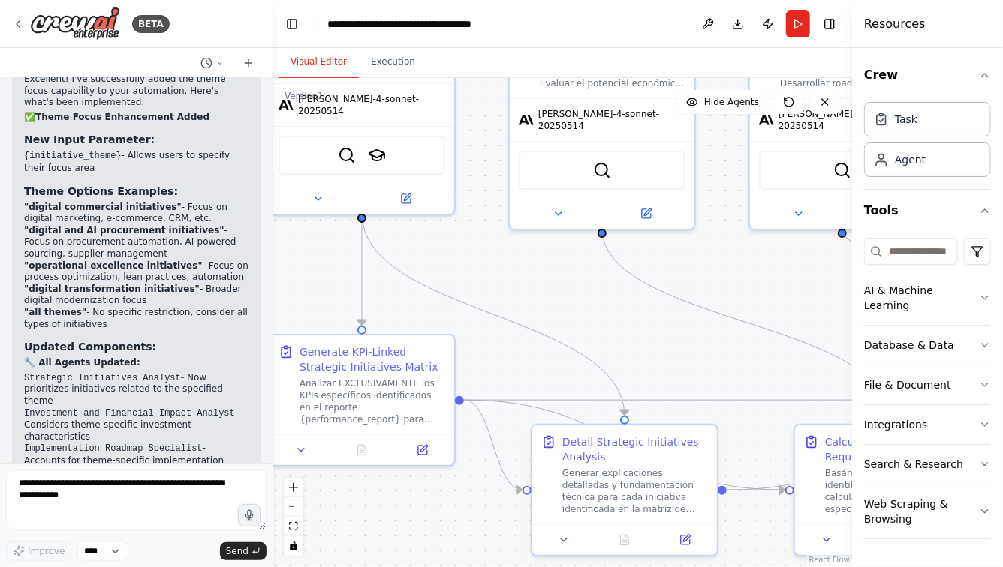
drag, startPoint x: 542, startPoint y: 295, endPoint x: 582, endPoint y: 284, distance: 41.1
click at [580, 284] on div ".deletable-edge-delete-btn { width: 20px; height: 20px; border: 0px solid #ffff…" at bounding box center [561, 322] width 579 height 489
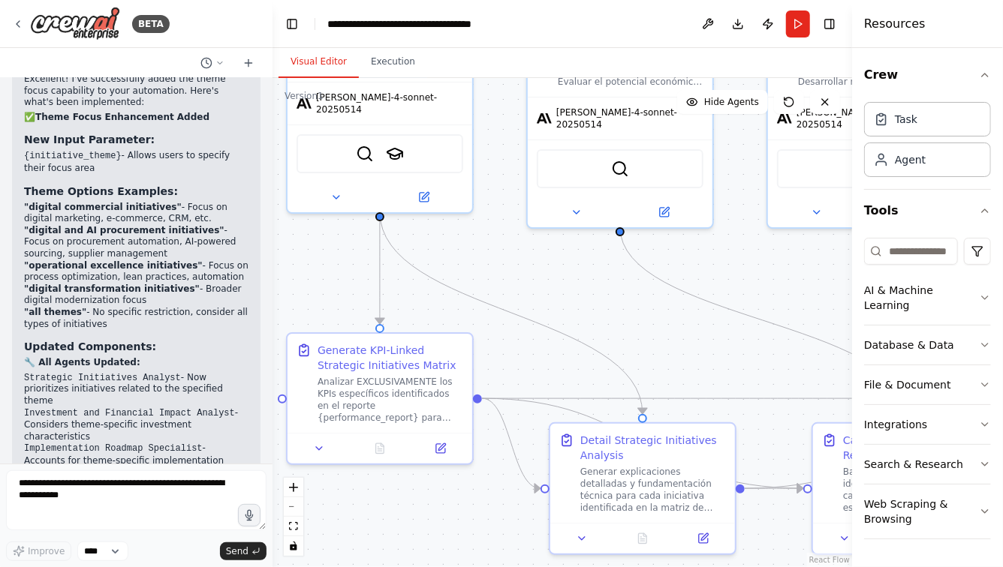
drag, startPoint x: 727, startPoint y: 331, endPoint x: 617, endPoint y: 322, distance: 110.7
click at [617, 322] on div ".deletable-edge-delete-btn { width: 20px; height: 20px; border: 0px solid #ffff…" at bounding box center [561, 322] width 579 height 489
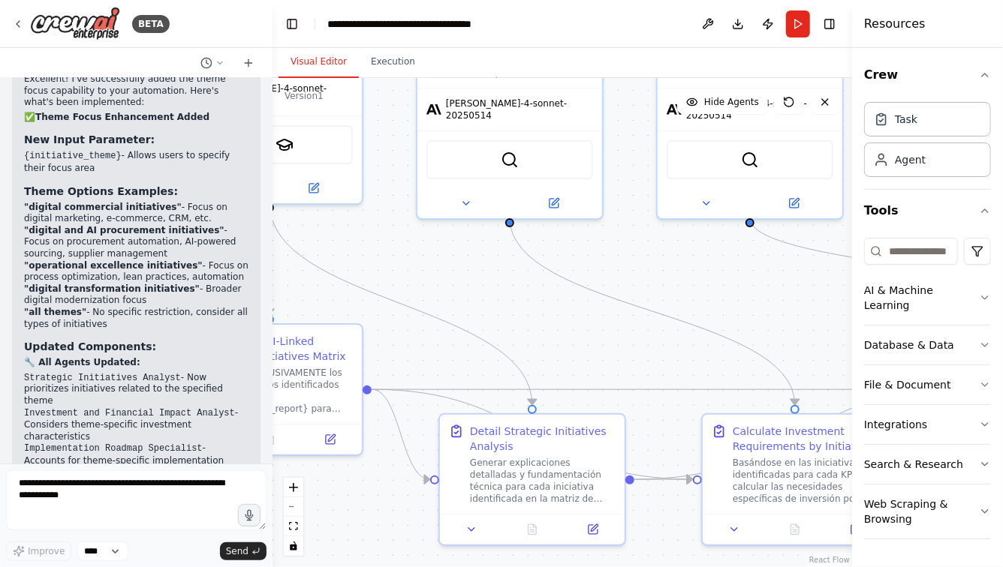
drag, startPoint x: 787, startPoint y: 298, endPoint x: 665, endPoint y: 298, distance: 121.6
click at [665, 298] on div ".deletable-edge-delete-btn { width: 20px; height: 20px; border: 0px solid #ffff…" at bounding box center [561, 322] width 579 height 489
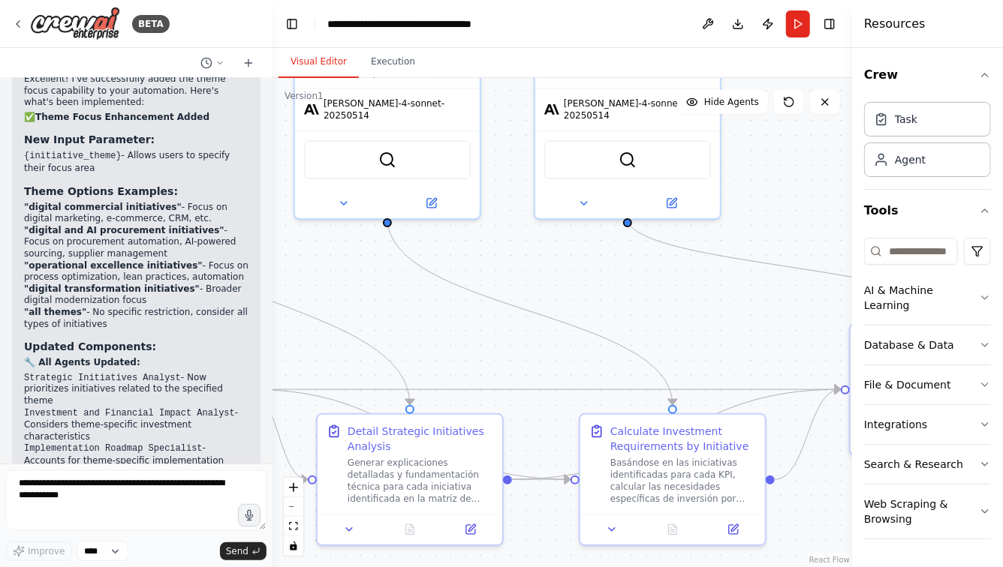
drag, startPoint x: 761, startPoint y: 348, endPoint x: 643, endPoint y: 309, distance: 124.4
click at [643, 309] on div ".deletable-edge-delete-btn { width: 20px; height: 20px; border: 0px solid #ffff…" at bounding box center [561, 322] width 579 height 489
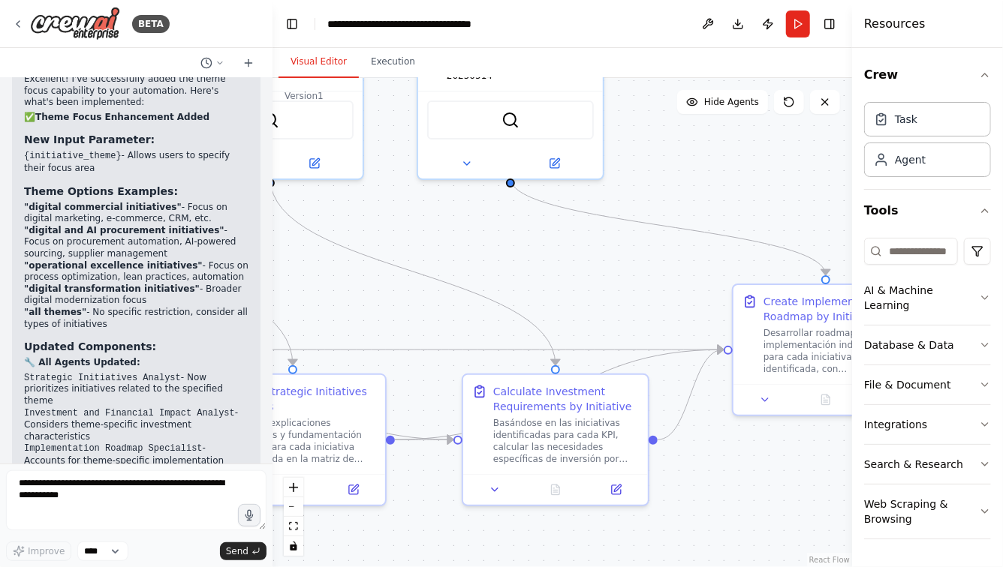
drag, startPoint x: 753, startPoint y: 499, endPoint x: 684, endPoint y: 498, distance: 69.1
click at [685, 498] on div ".deletable-edge-delete-btn { width: 20px; height: 20px; border: 0px solid #ffff…" at bounding box center [561, 322] width 579 height 489
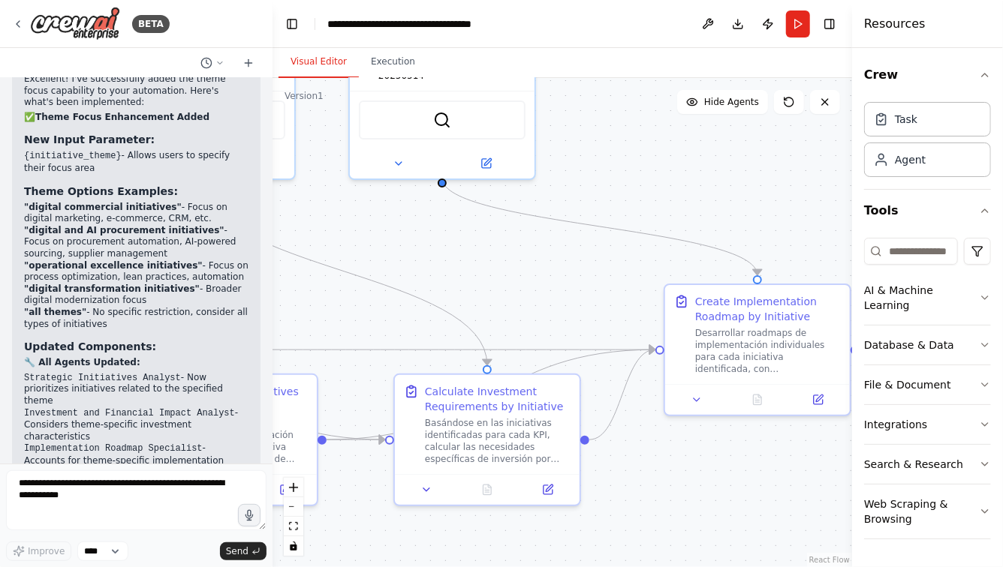
drag, startPoint x: 510, startPoint y: 275, endPoint x: 659, endPoint y: 234, distance: 155.0
click at [659, 234] on div ".deletable-edge-delete-btn { width: 20px; height: 20px; border: 0px solid #ffff…" at bounding box center [561, 322] width 579 height 489
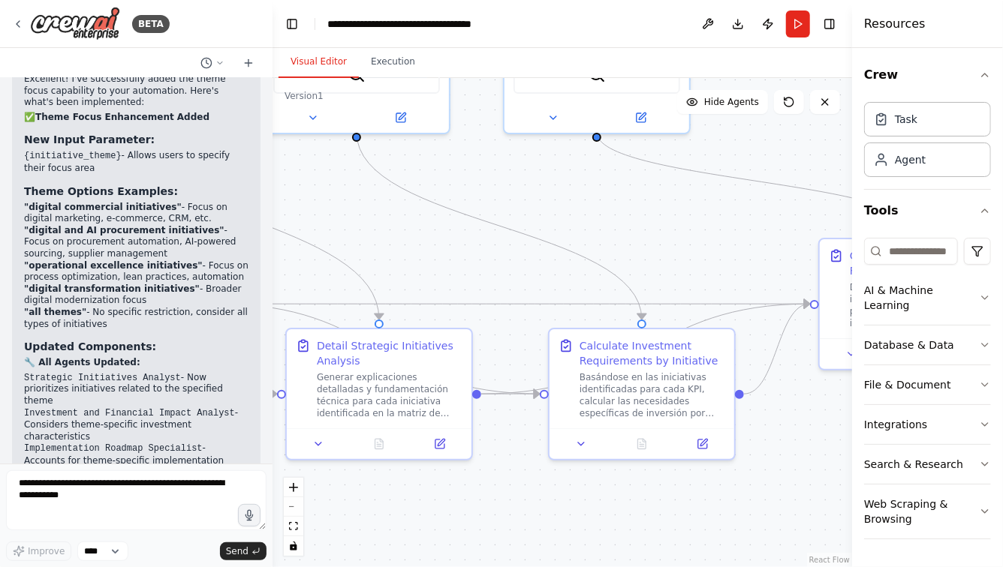
drag, startPoint x: 627, startPoint y: 237, endPoint x: 823, endPoint y: 192, distance: 201.0
click at [812, 192] on div ".deletable-edge-delete-btn { width: 20px; height: 20px; border: 0px solid #ffff…" at bounding box center [561, 322] width 579 height 489
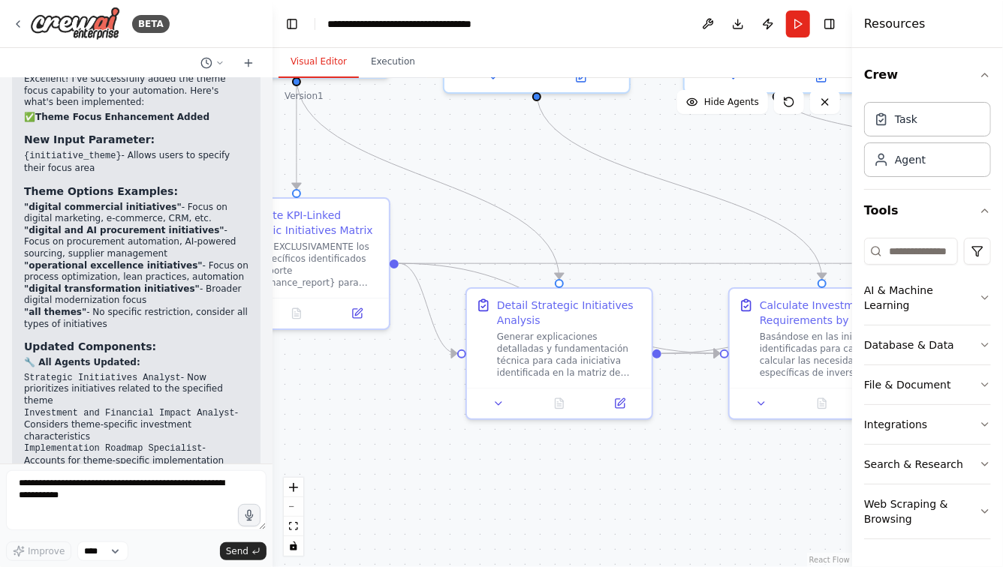
drag, startPoint x: 644, startPoint y: 224, endPoint x: 782, endPoint y: 224, distance: 138.1
click at [779, 224] on div ".deletable-edge-delete-btn { width: 20px; height: 20px; border: 0px solid #ffff…" at bounding box center [561, 322] width 579 height 489
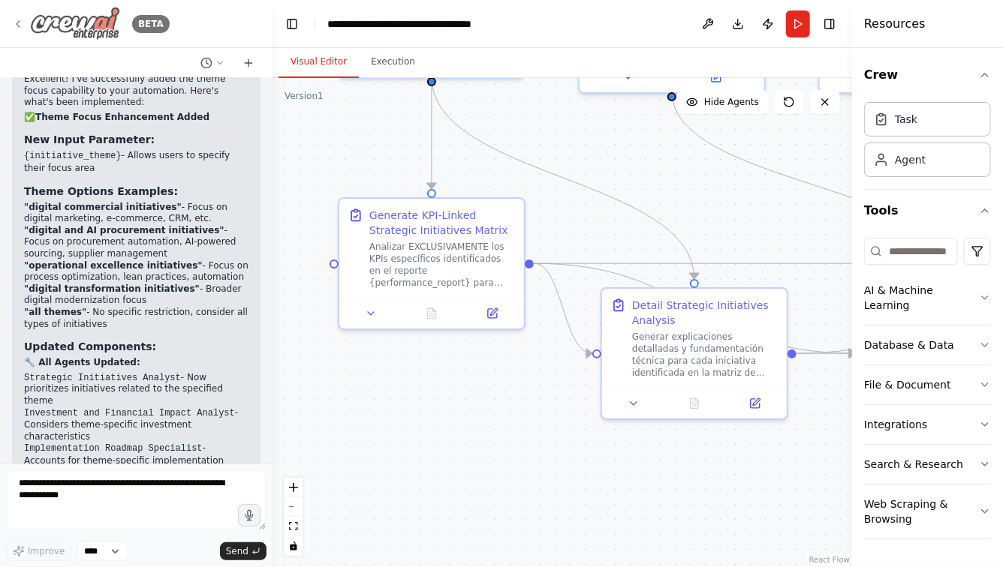
click at [17, 23] on icon at bounding box center [18, 24] width 3 height 6
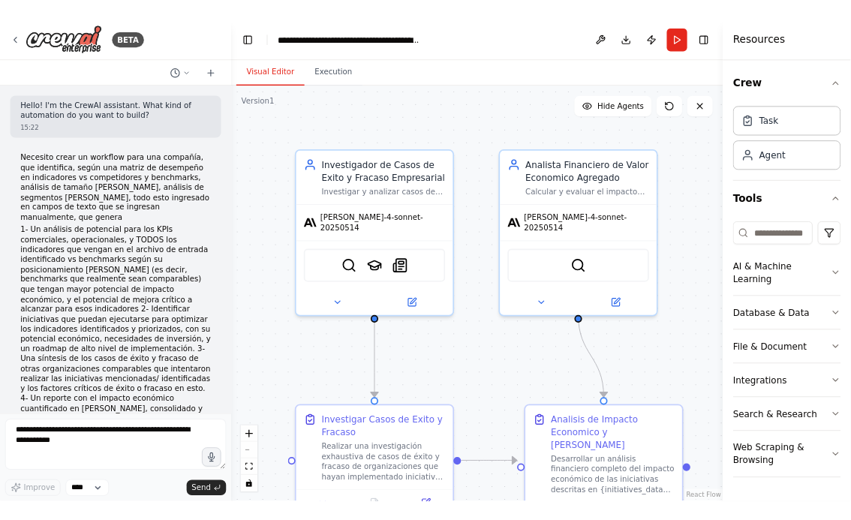
scroll to position [6240, 0]
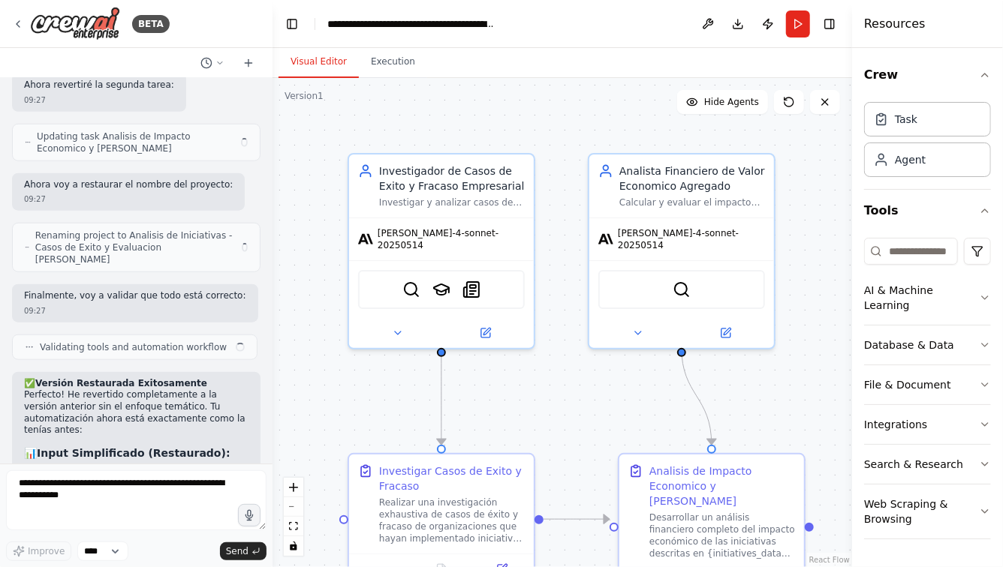
drag, startPoint x: 590, startPoint y: 412, endPoint x: 538, endPoint y: 397, distance: 53.9
click at [538, 397] on div ".deletable-edge-delete-btn { width: 20px; height: 20px; border: 0px solid #ffff…" at bounding box center [561, 322] width 579 height 489
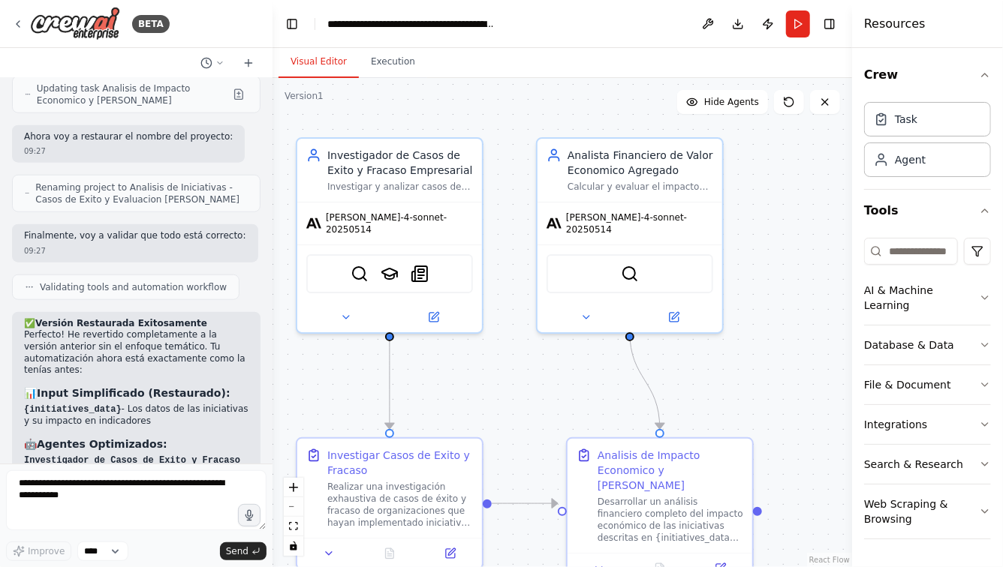
drag, startPoint x: 518, startPoint y: 416, endPoint x: 518, endPoint y: 352, distance: 63.8
click at [518, 352] on div ".deletable-edge-delete-btn { width: 20px; height: 20px; border: 0px solid #ffff…" at bounding box center [561, 322] width 579 height 489
